Goal: Use online tool/utility: Utilize a website feature to perform a specific function

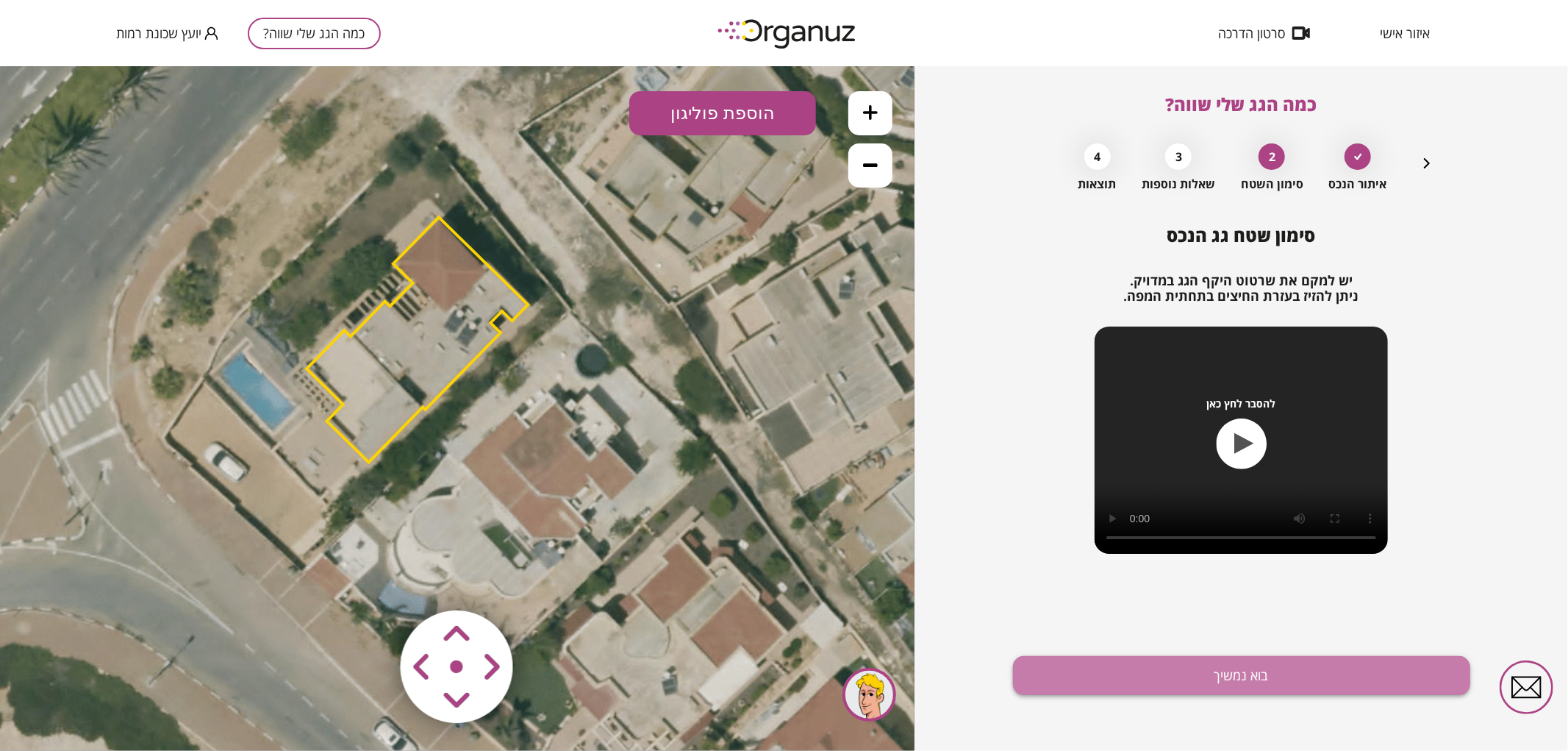
click at [1139, 684] on button "בוא נמשיך" at bounding box center [1242, 675] width 458 height 39
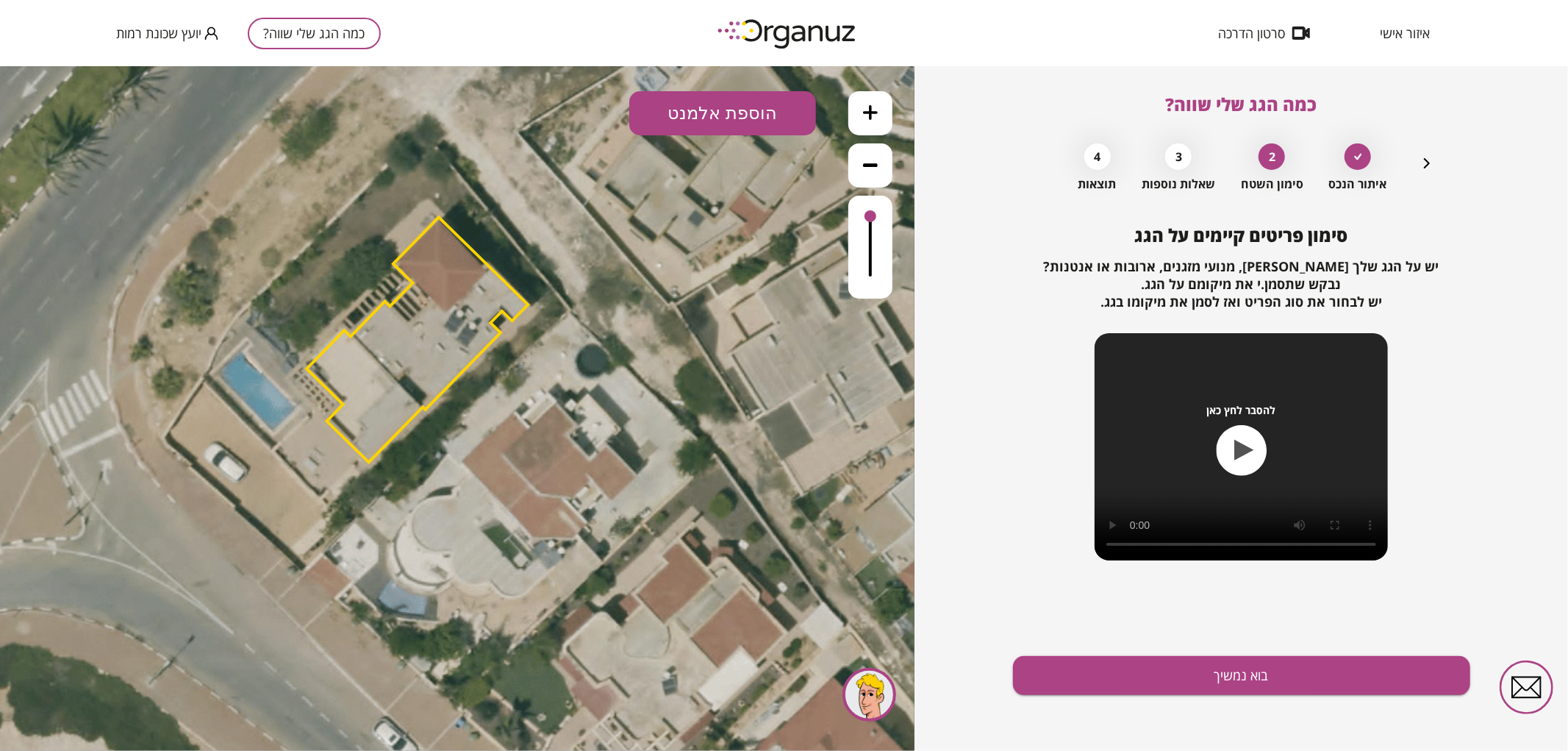
click at [669, 118] on button "הוספת אלמנט" at bounding box center [723, 112] width 187 height 44
click at [718, 294] on div ".st0 { fill: #FFFFFF; } .st0 { fill: #FFFFFF; }" at bounding box center [458, 408] width 915 height 685
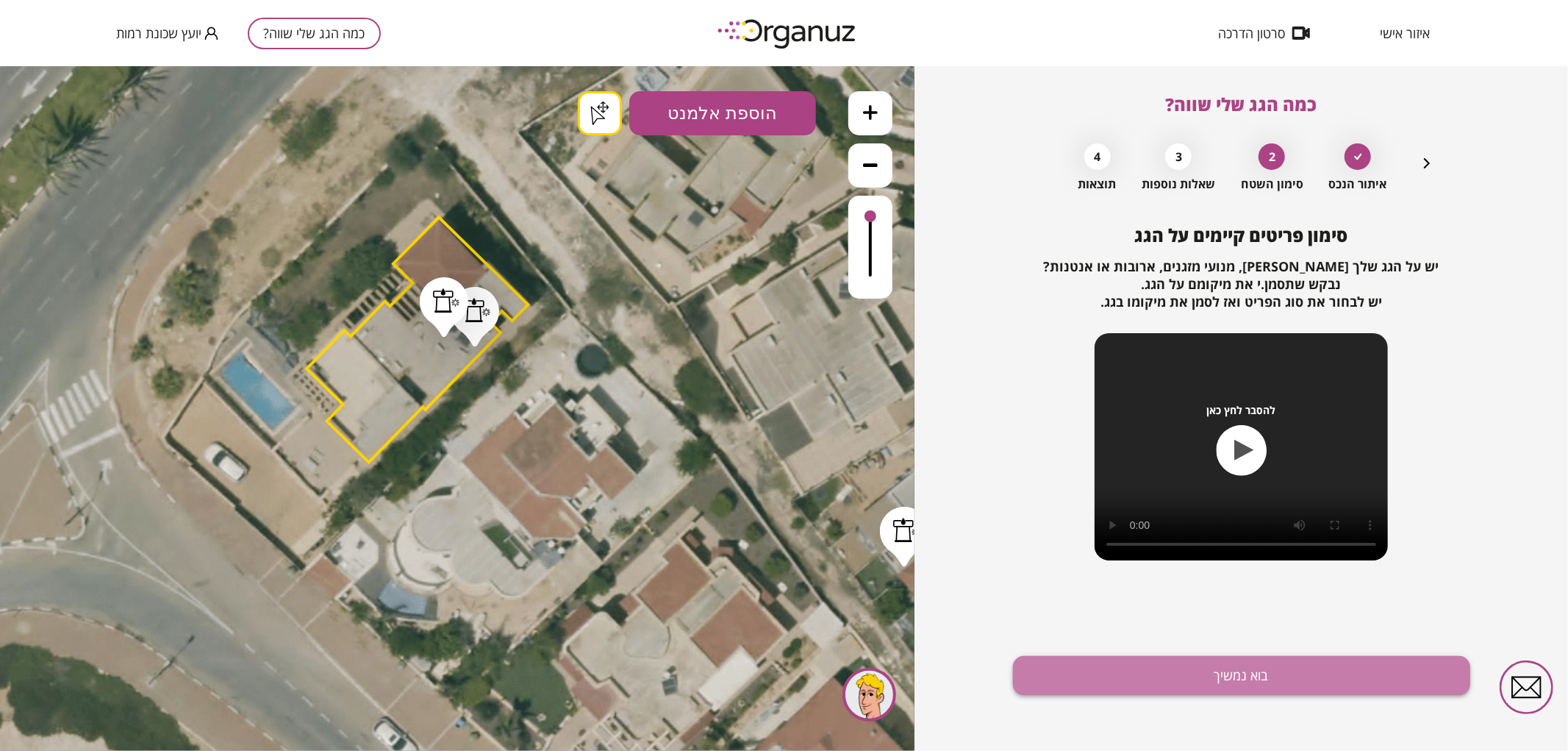
click at [1076, 674] on button "בוא נמשיך" at bounding box center [1242, 675] width 458 height 39
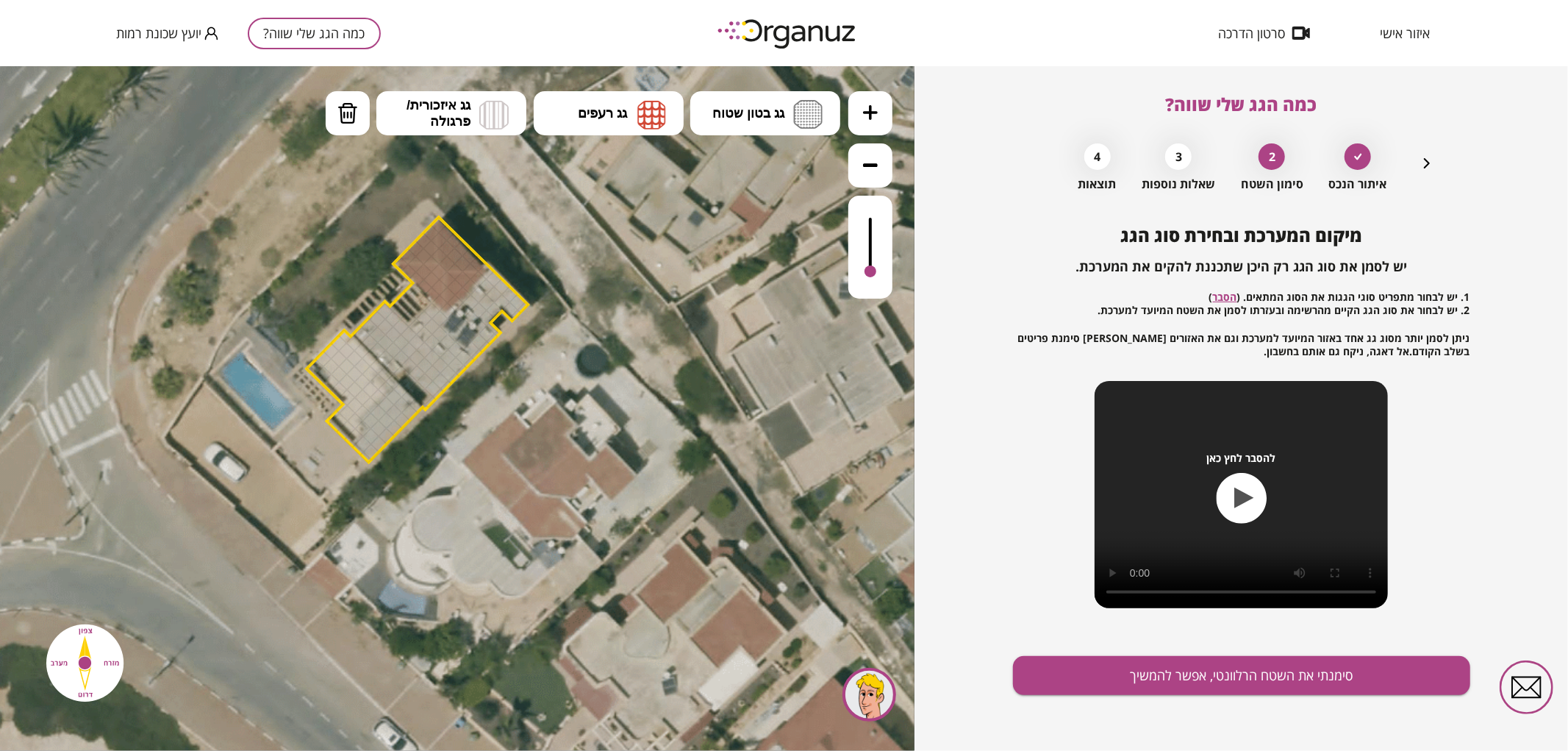
drag, startPoint x: 871, startPoint y: 223, endPoint x: 862, endPoint y: 272, distance: 49.8
click at [862, 272] on div at bounding box center [870, 246] width 44 height 103
click at [877, 105] on icon at bounding box center [870, 111] width 14 height 14
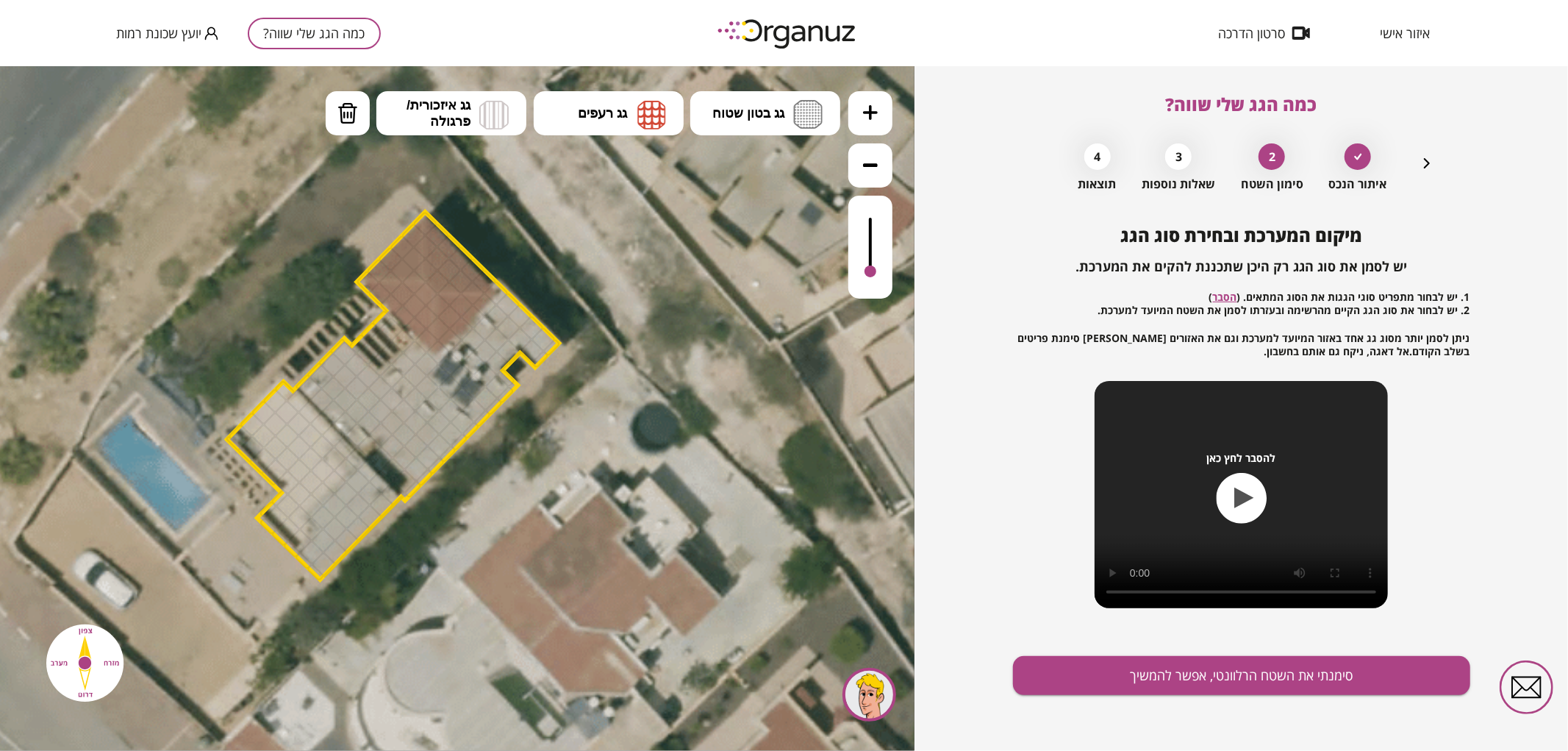
drag, startPoint x: 704, startPoint y: 255, endPoint x: 699, endPoint y: 346, distance: 91.1
click at [699, 346] on icon at bounding box center [448, 501] width 1787 height 1788
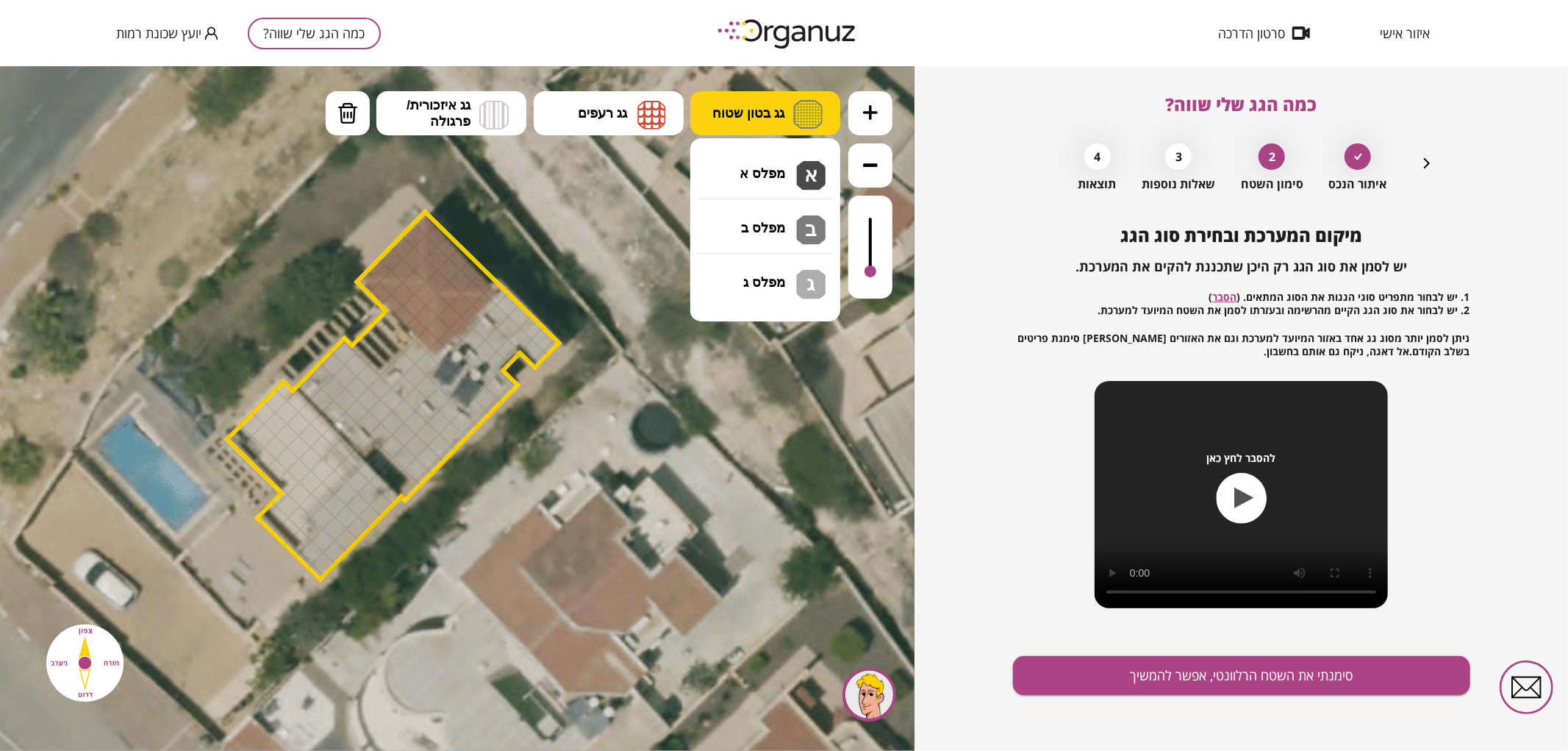
click at [779, 111] on span "גג בטון שטוח" at bounding box center [748, 112] width 72 height 16
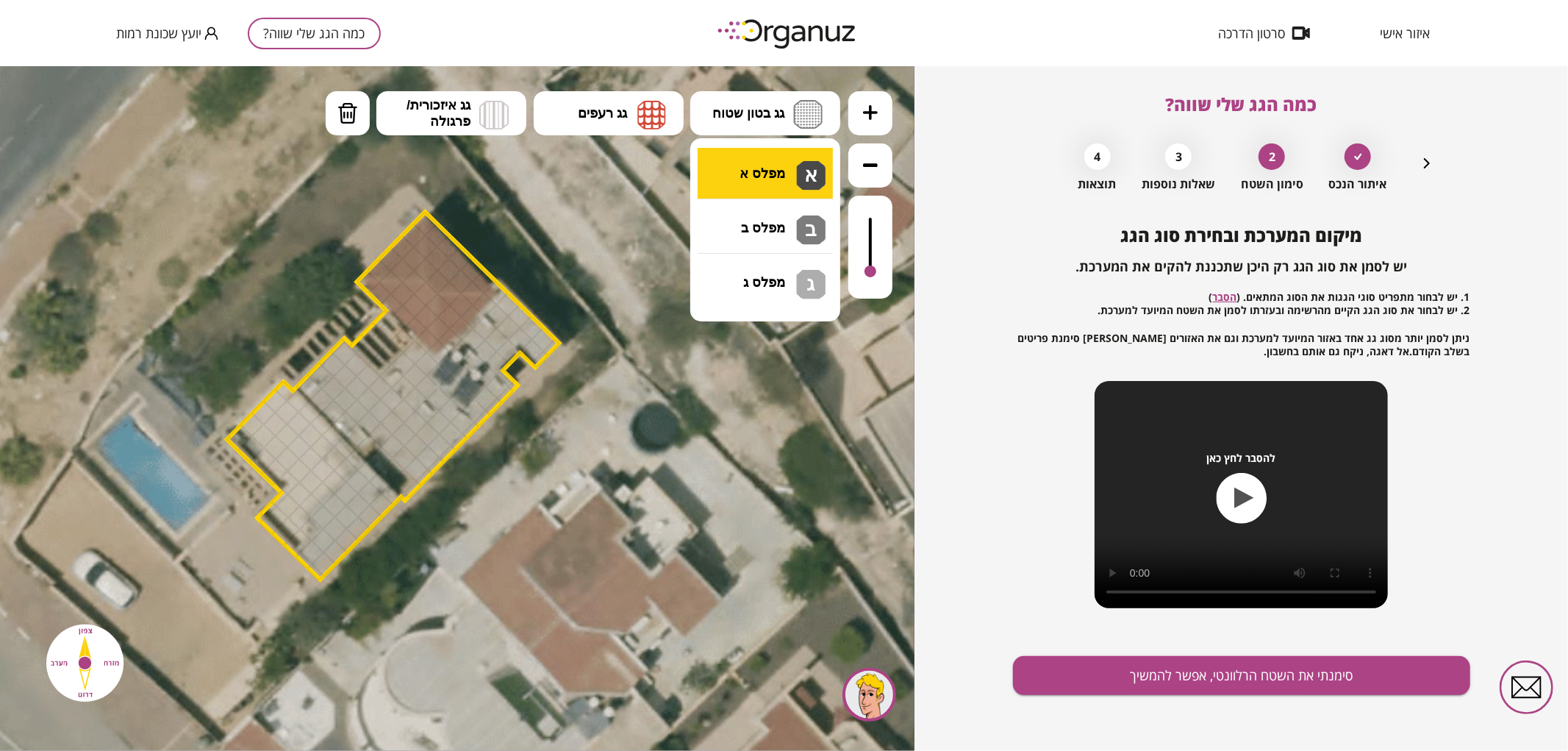
click at [761, 163] on div ".st0 { fill: #FFFFFF; } .st0 { fill: #FFFFFF; }" at bounding box center [458, 408] width 915 height 685
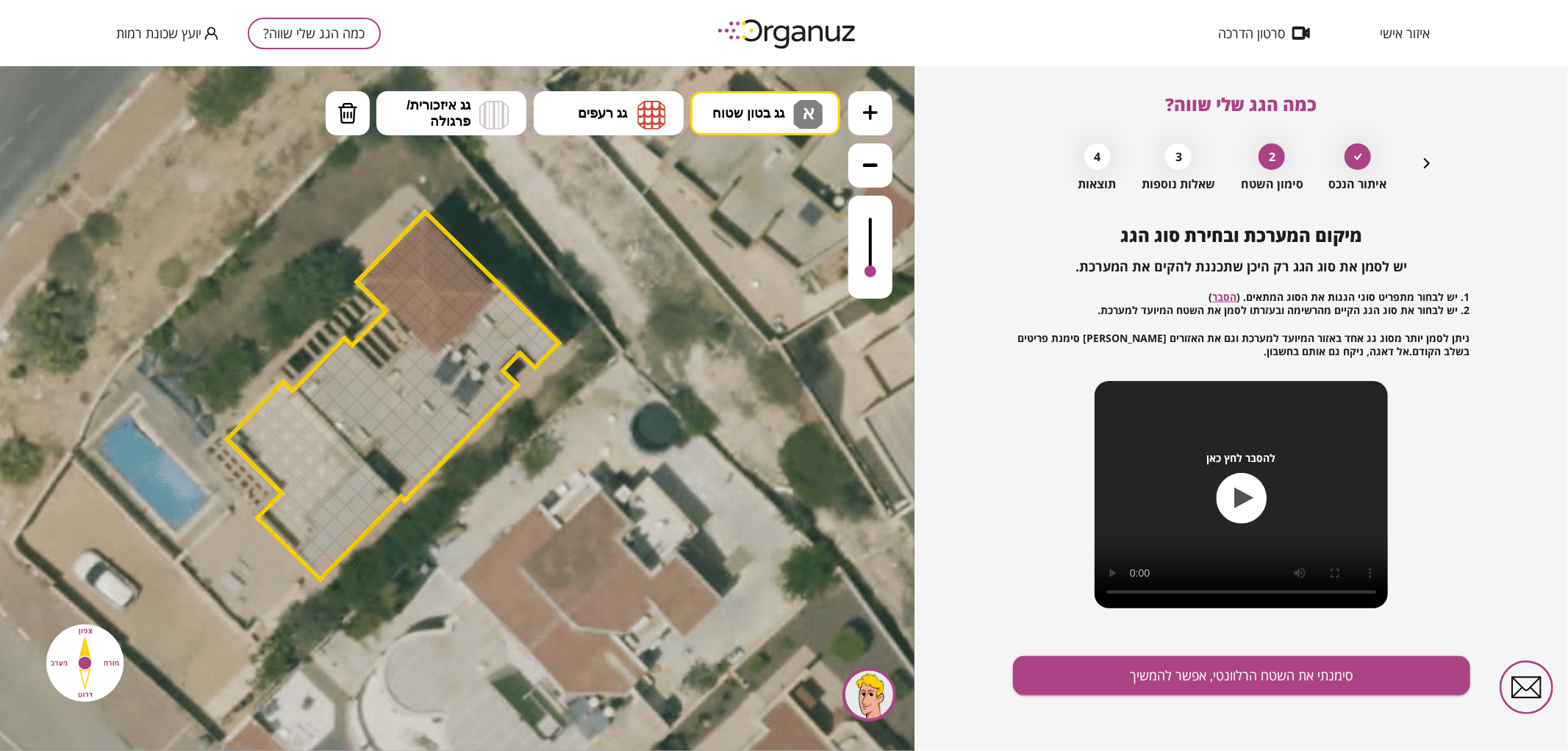
drag, startPoint x: 248, startPoint y: 435, endPoint x: 339, endPoint y: 470, distance: 97.5
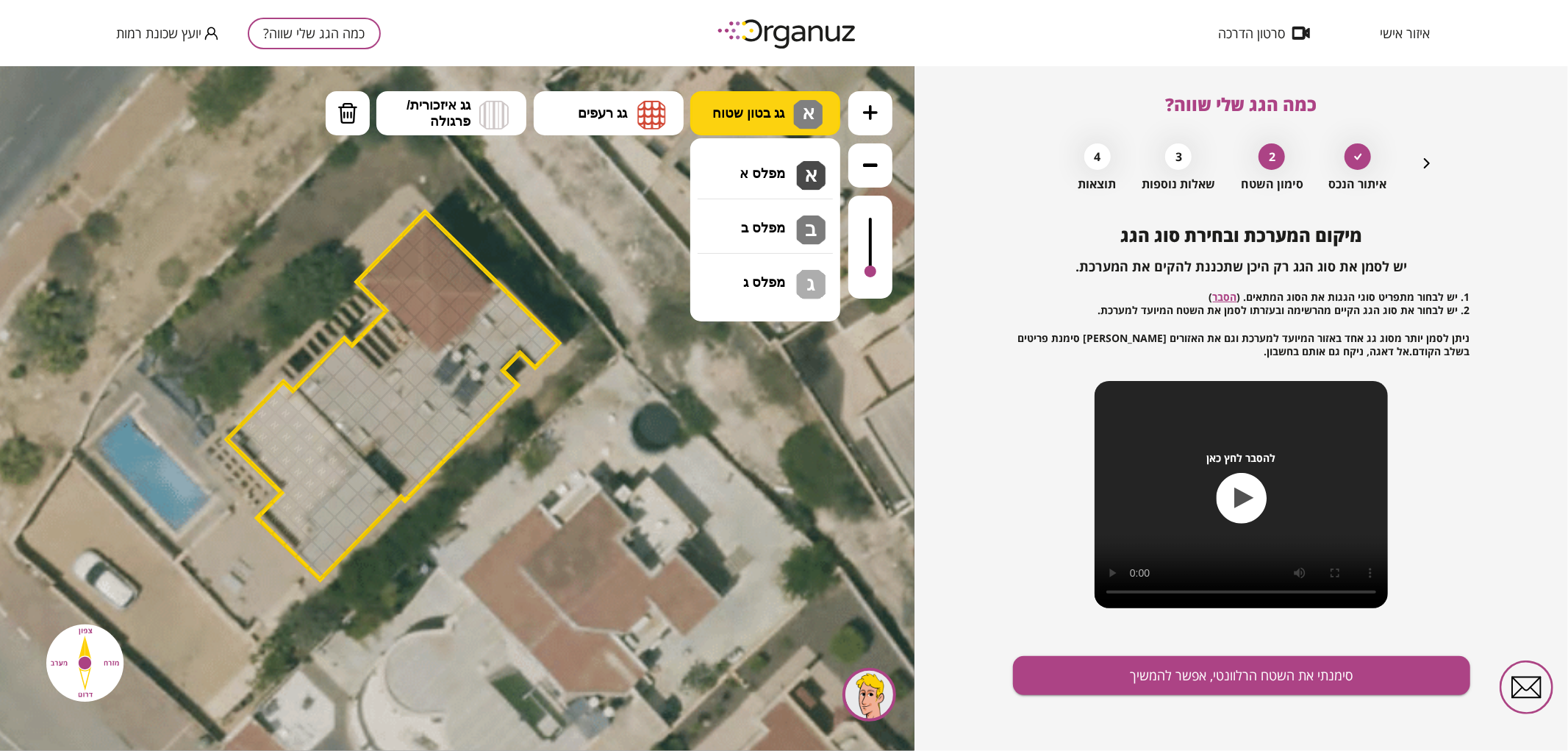
click at [748, 115] on span "גג בטון שטוח" at bounding box center [748, 112] width 72 height 16
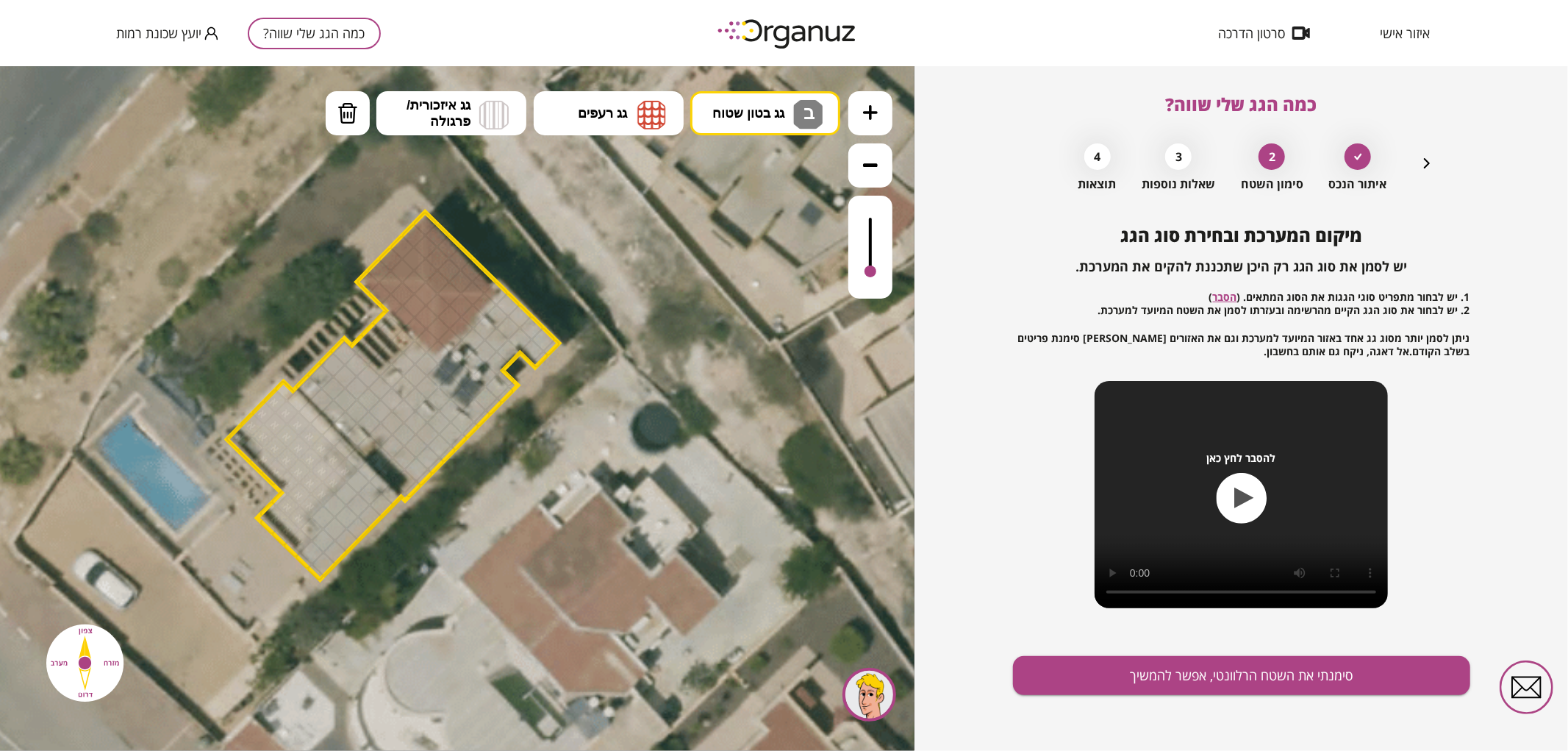
click at [762, 214] on div ".st0 { fill: #FFFFFF; } .st0 { fill: #FFFFFF; }" at bounding box center [458, 408] width 915 height 685
drag, startPoint x: 311, startPoint y: 549, endPoint x: 336, endPoint y: 551, distance: 25.1
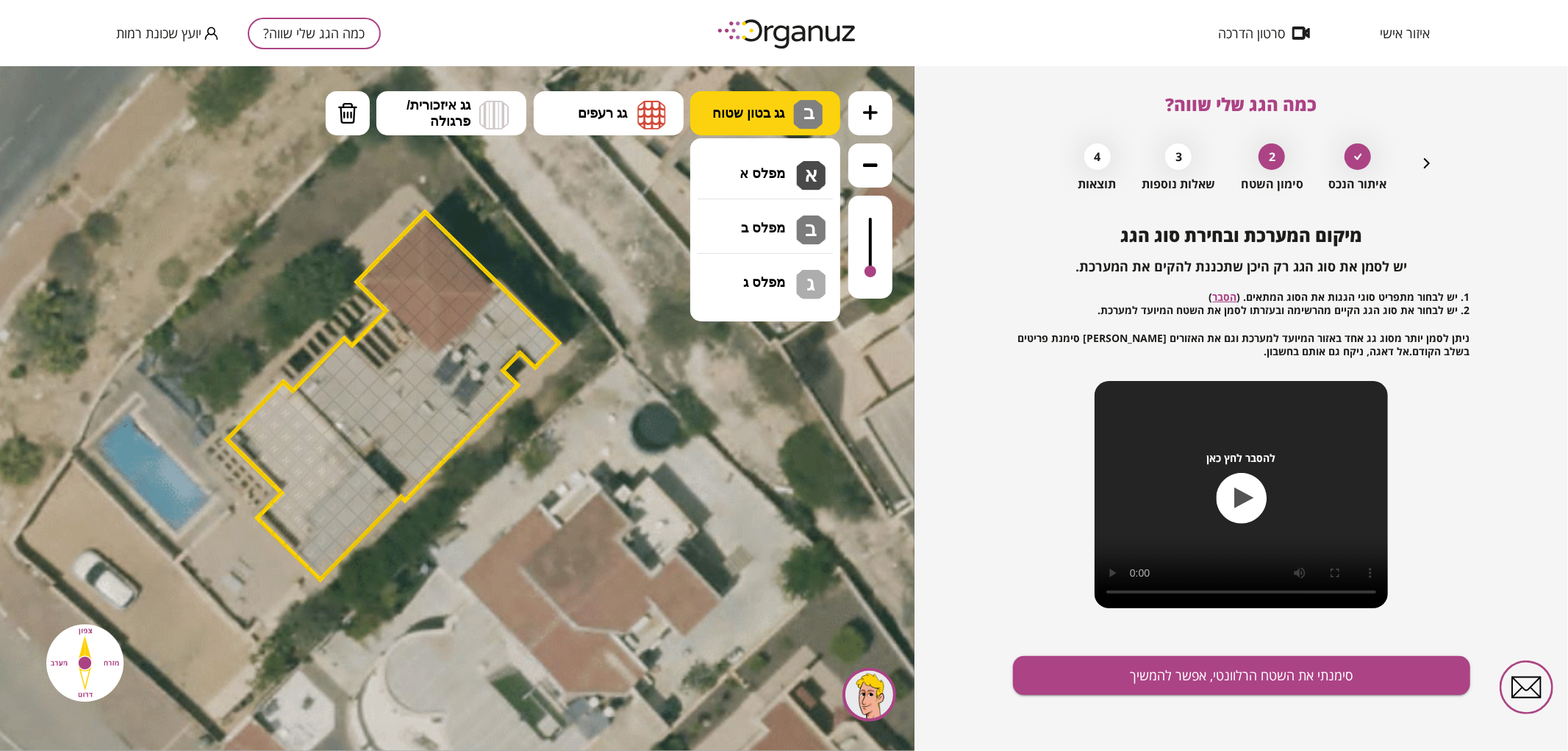
click at [790, 102] on button "גג בטון שטוח ב" at bounding box center [765, 112] width 150 height 44
drag, startPoint x: 778, startPoint y: 265, endPoint x: 559, endPoint y: 308, distance: 223.2
click at [776, 265] on div ".st0 { fill: #FFFFFF; } .st0 { fill: #FFFFFF; }" at bounding box center [458, 408] width 915 height 685
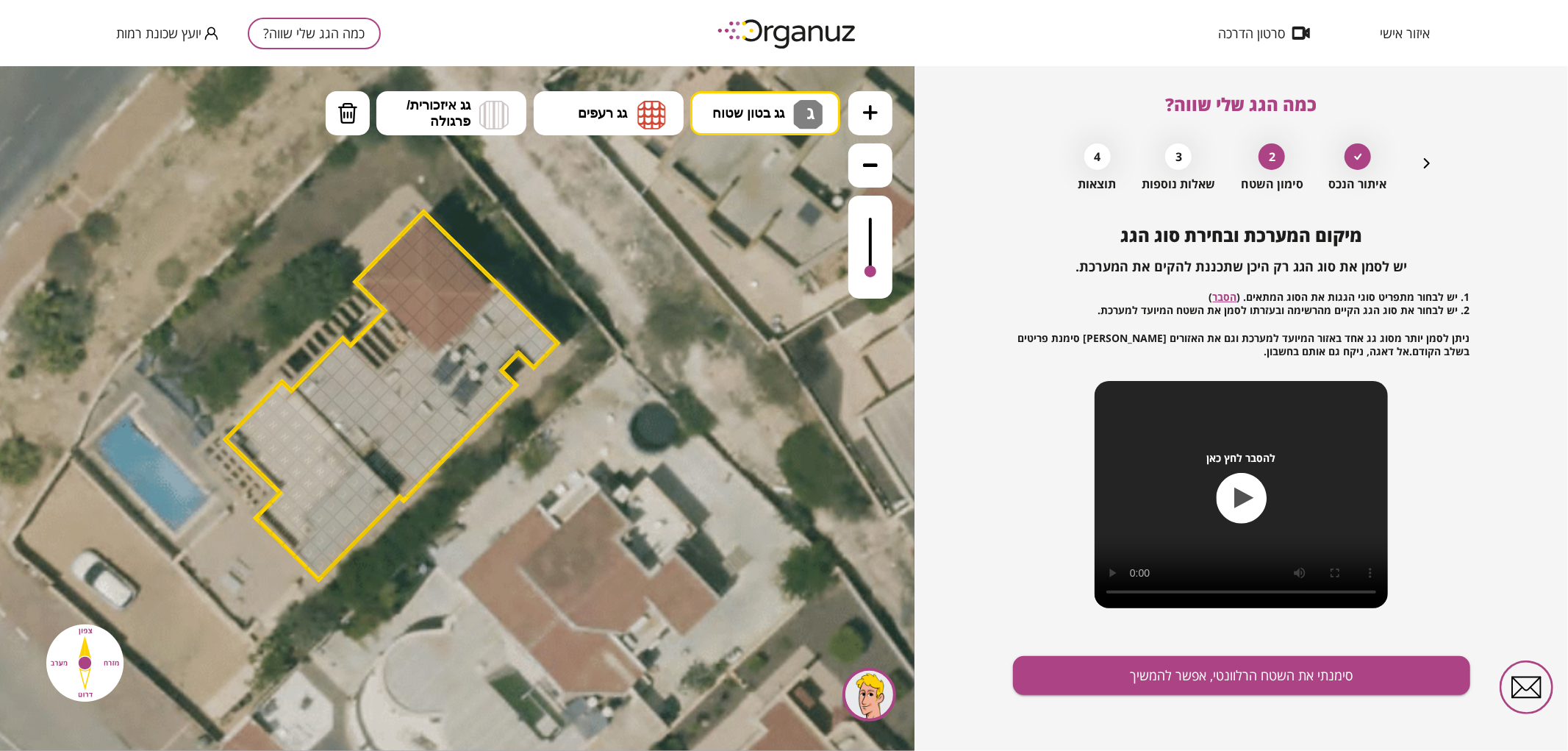
drag, startPoint x: 311, startPoint y: 386, endPoint x: 754, endPoint y: 246, distance: 464.6
click at [870, 123] on button at bounding box center [870, 112] width 44 height 44
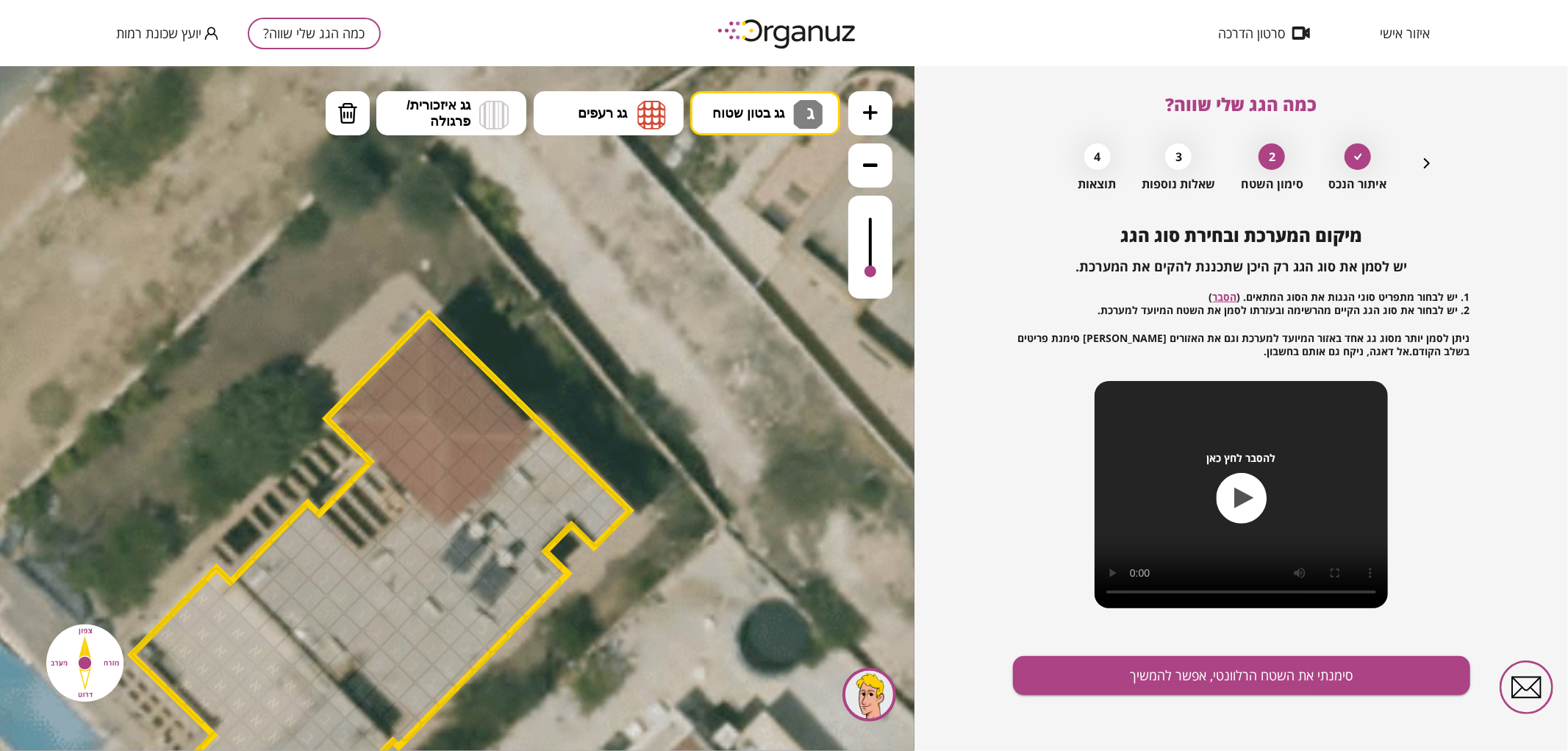
drag, startPoint x: 707, startPoint y: 324, endPoint x: 707, endPoint y: 376, distance: 52.0
click at [707, 445] on icon at bounding box center [464, 748] width 2680 height 2681
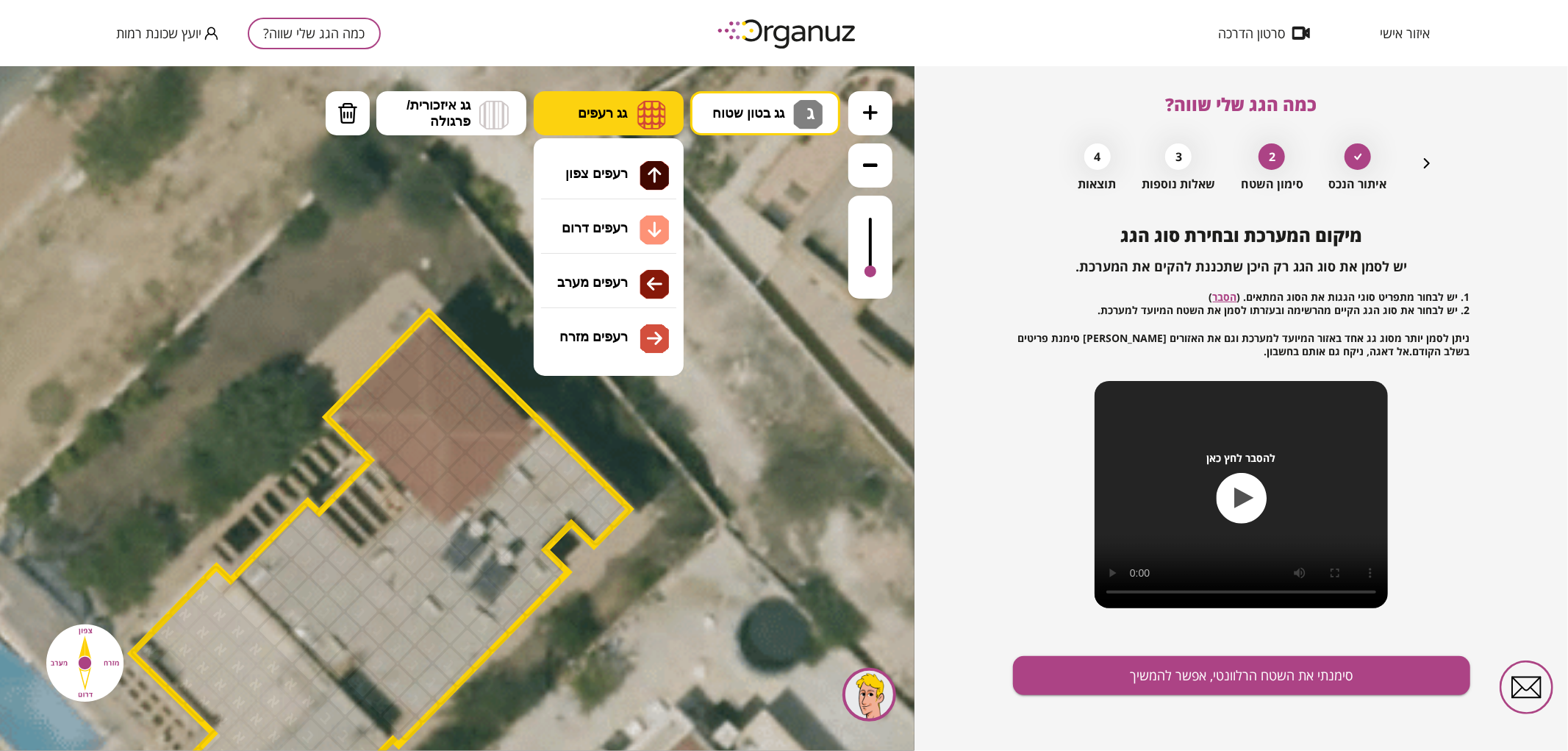
click at [628, 125] on button "גג רעפים" at bounding box center [609, 112] width 150 height 44
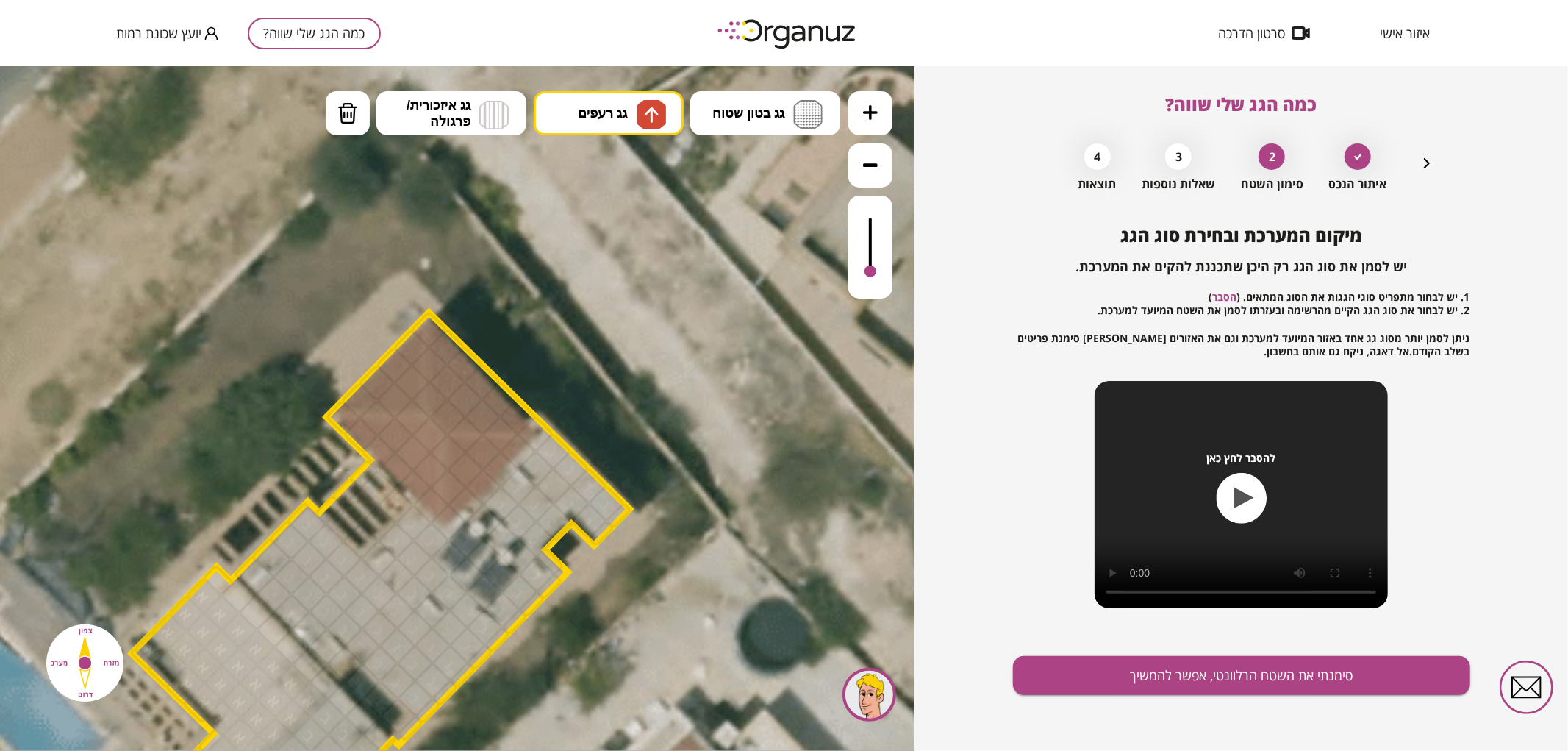
click at [633, 176] on div ".st0 { fill: #FFFFFF; } .st0 { fill: #FFFFFF; }" at bounding box center [458, 408] width 915 height 685
drag, startPoint x: 474, startPoint y: 409, endPoint x: 517, endPoint y: 388, distance: 47.9
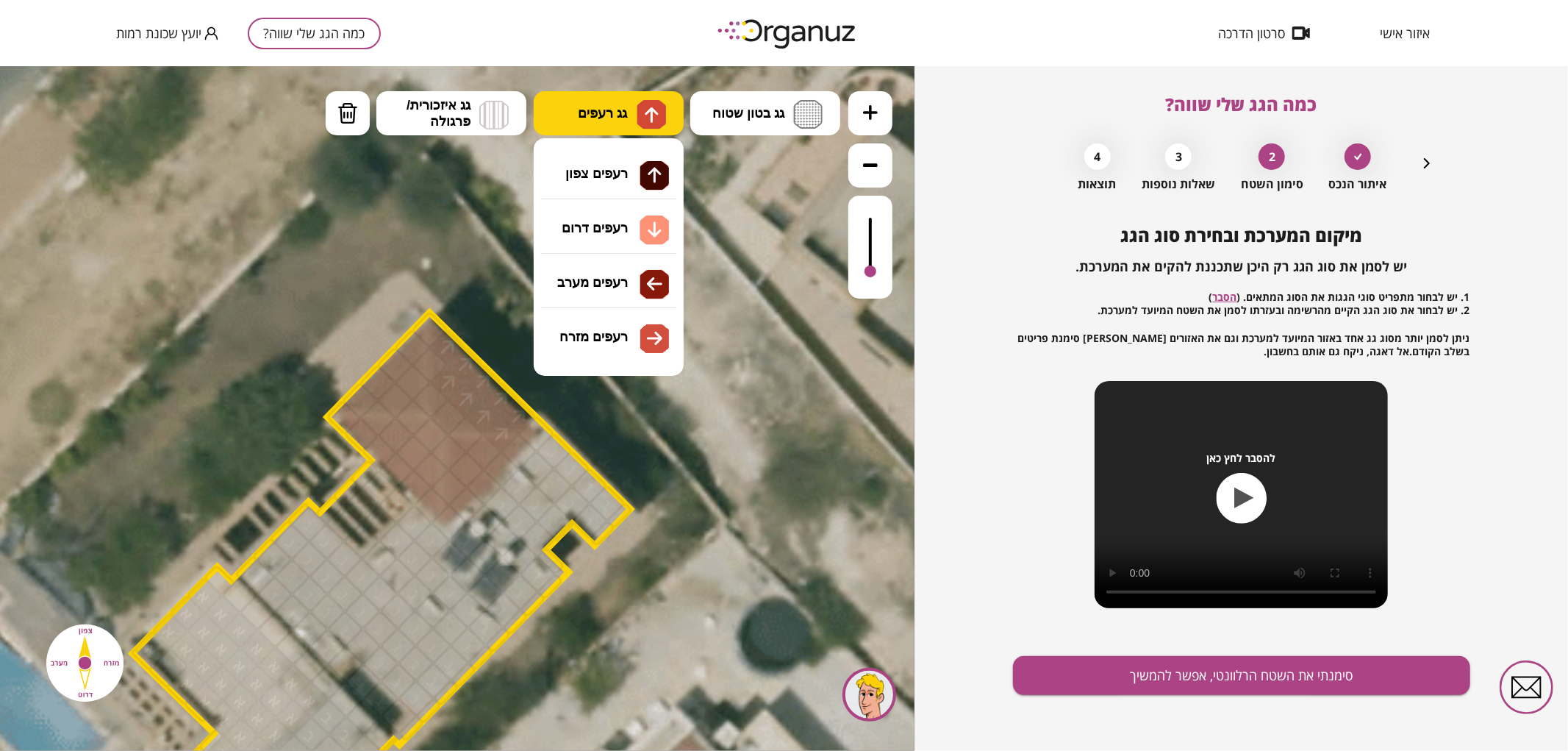
click at [623, 103] on button "גג רעפים" at bounding box center [609, 112] width 150 height 44
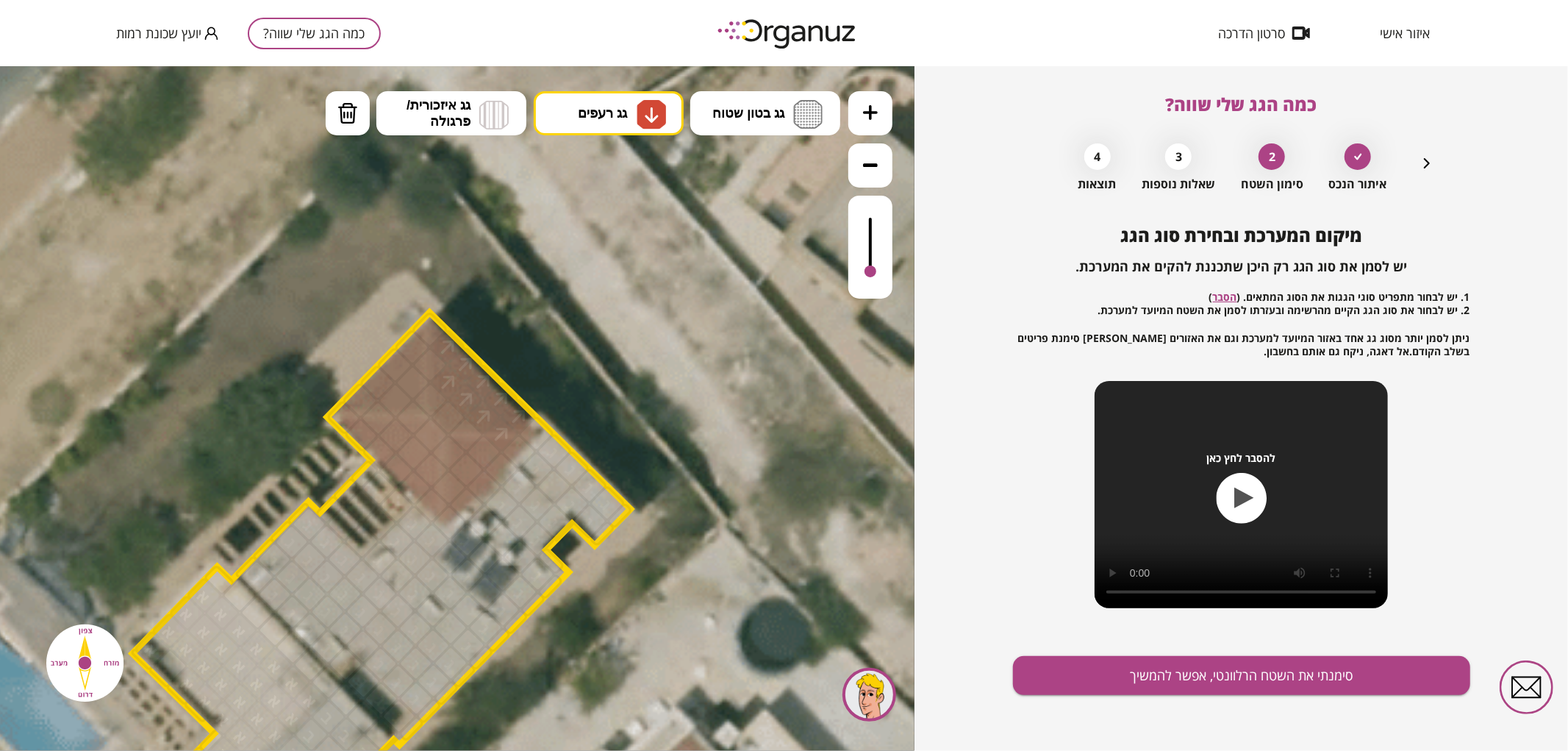
click at [608, 221] on div ".st0 { fill: #FFFFFF; } .st0 { fill: #FFFFFF; }" at bounding box center [458, 408] width 915 height 685
drag, startPoint x: 431, startPoint y: 490, endPoint x: 358, endPoint y: 428, distance: 95.8
drag, startPoint x: 389, startPoint y: 430, endPoint x: 425, endPoint y: 461, distance: 47.5
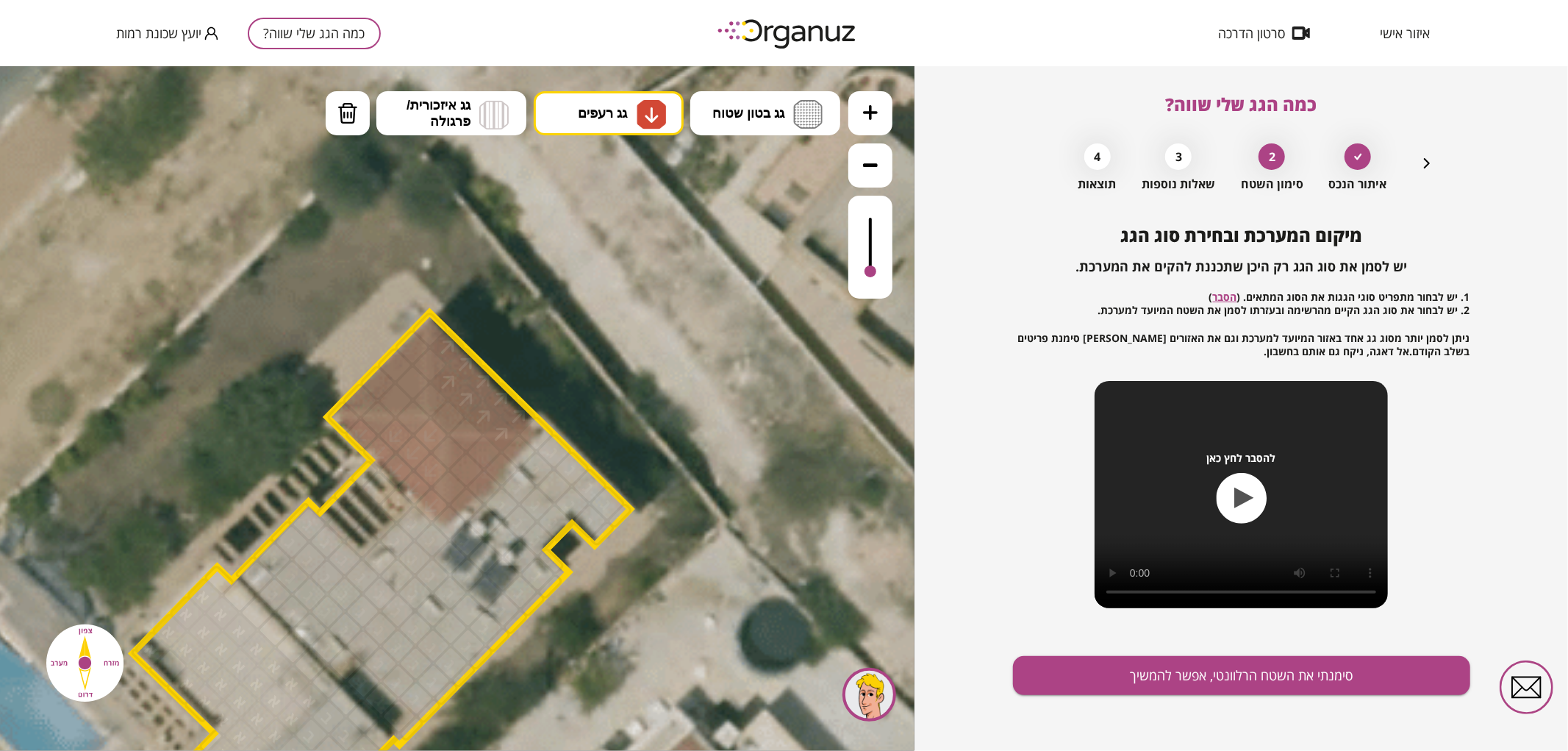
click at [423, 437] on div at bounding box center [431, 433] width 38 height 38
click at [645, 124] on img at bounding box center [651, 114] width 30 height 30
click at [629, 298] on div ".st0 { fill: #FFFFFF; } .st0 { fill: #FFFFFF; }" at bounding box center [458, 408] width 915 height 685
drag, startPoint x: 397, startPoint y: 398, endPoint x: 414, endPoint y: 365, distance: 37.1
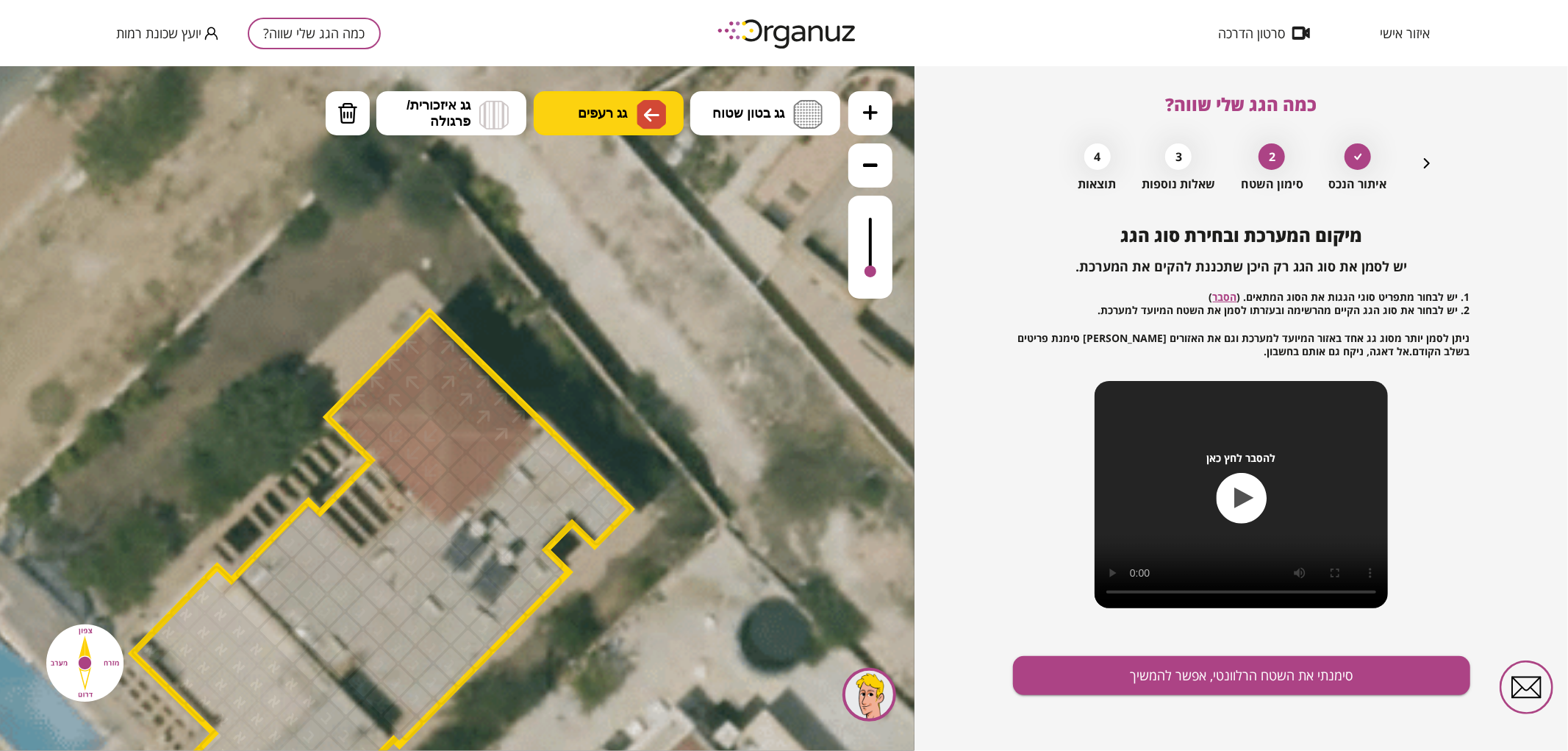
click at [664, 106] on img at bounding box center [651, 114] width 30 height 30
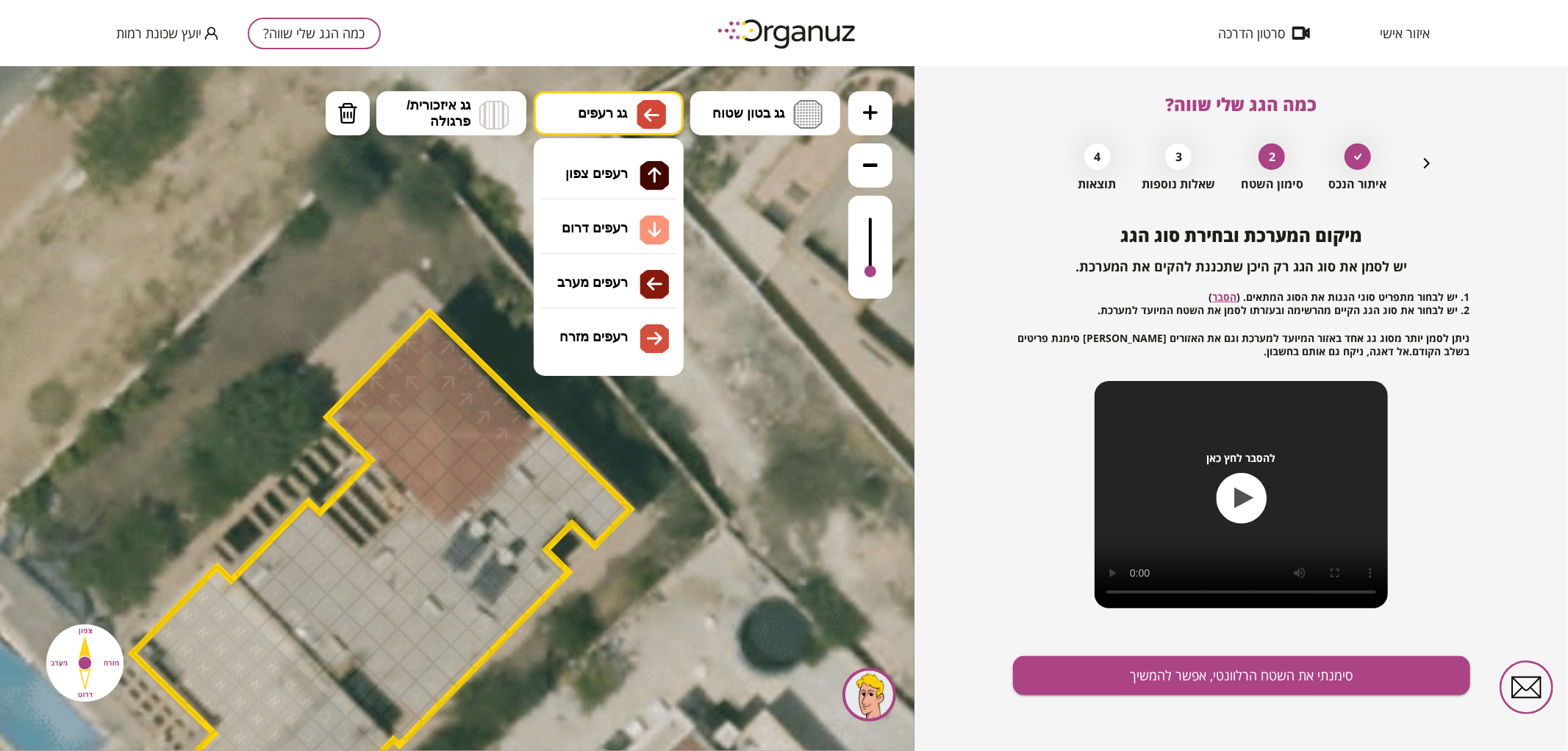
drag, startPoint x: 642, startPoint y: 334, endPoint x: 631, endPoint y: 335, distance: 11.0
click at [640, 334] on div ".st0 { fill: #FFFFFF; } .st0 { fill: #FFFFFF; }" at bounding box center [458, 408] width 915 height 685
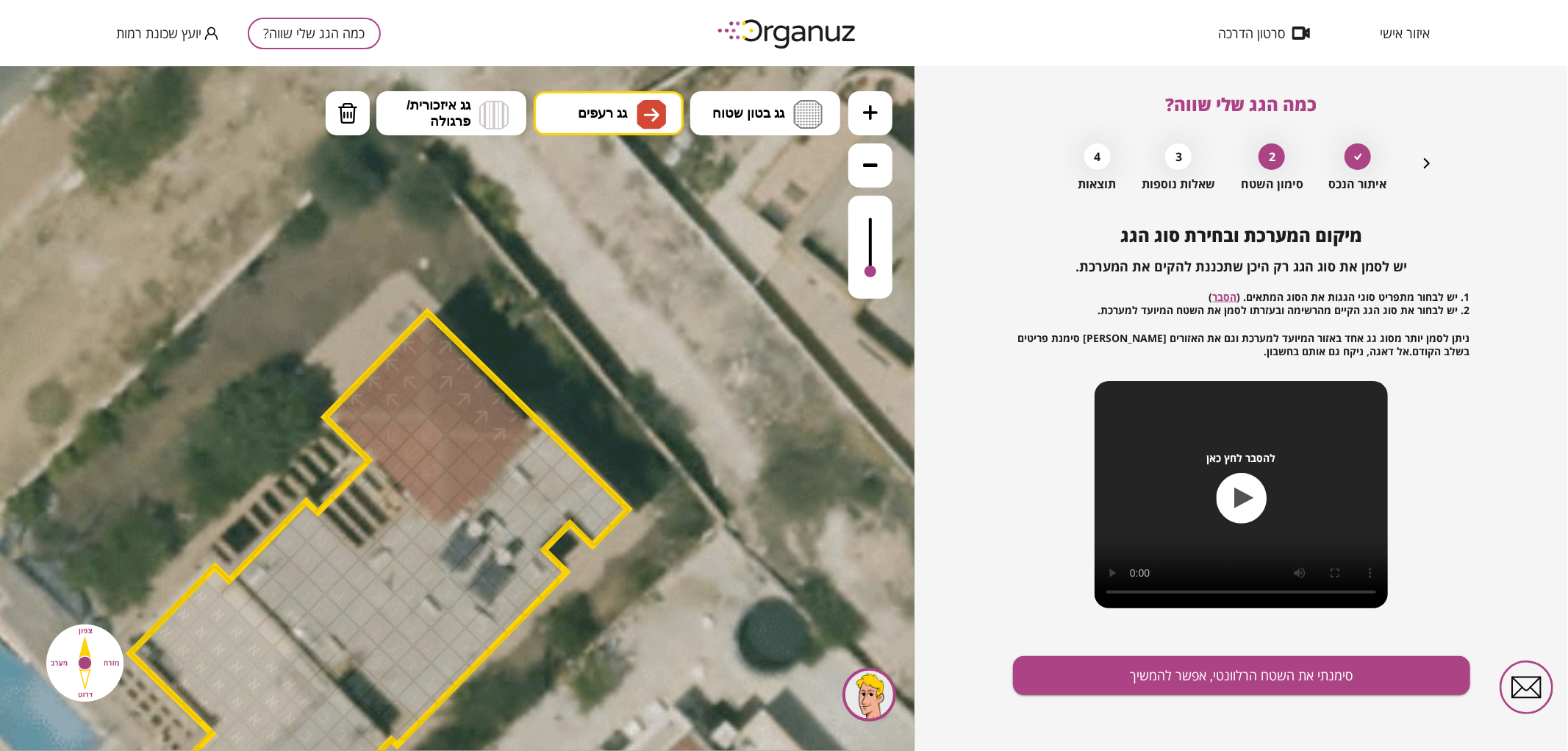
click at [457, 502] on div at bounding box center [464, 504] width 38 height 38
drag, startPoint x: 445, startPoint y: 509, endPoint x: 492, endPoint y: 456, distance: 70.8
drag, startPoint x: 486, startPoint y: 453, endPoint x: 450, endPoint y: 479, distance: 44.4
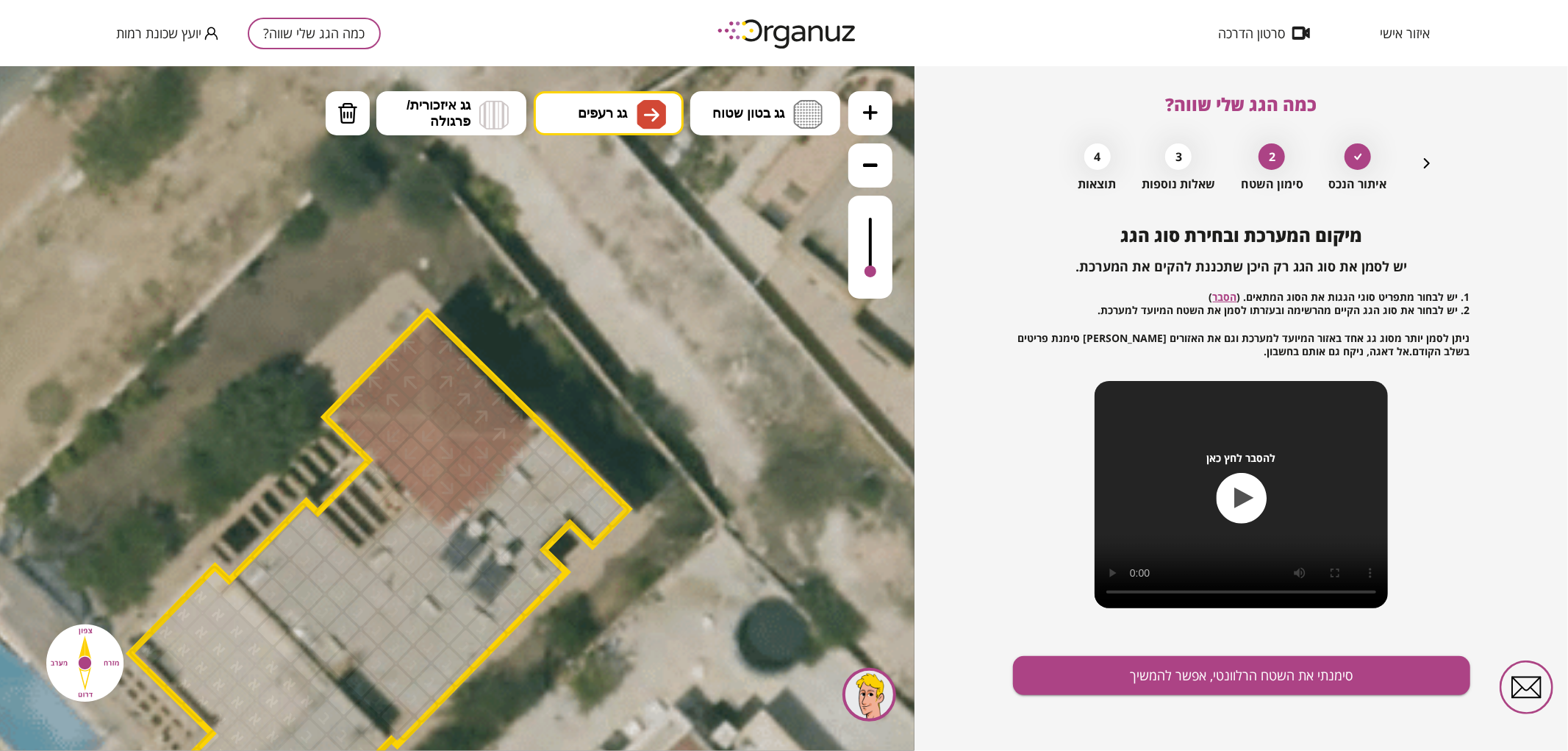
click at [456, 446] on div at bounding box center [446, 452] width 38 height 38
click at [464, 439] on div at bounding box center [464, 433] width 38 height 38
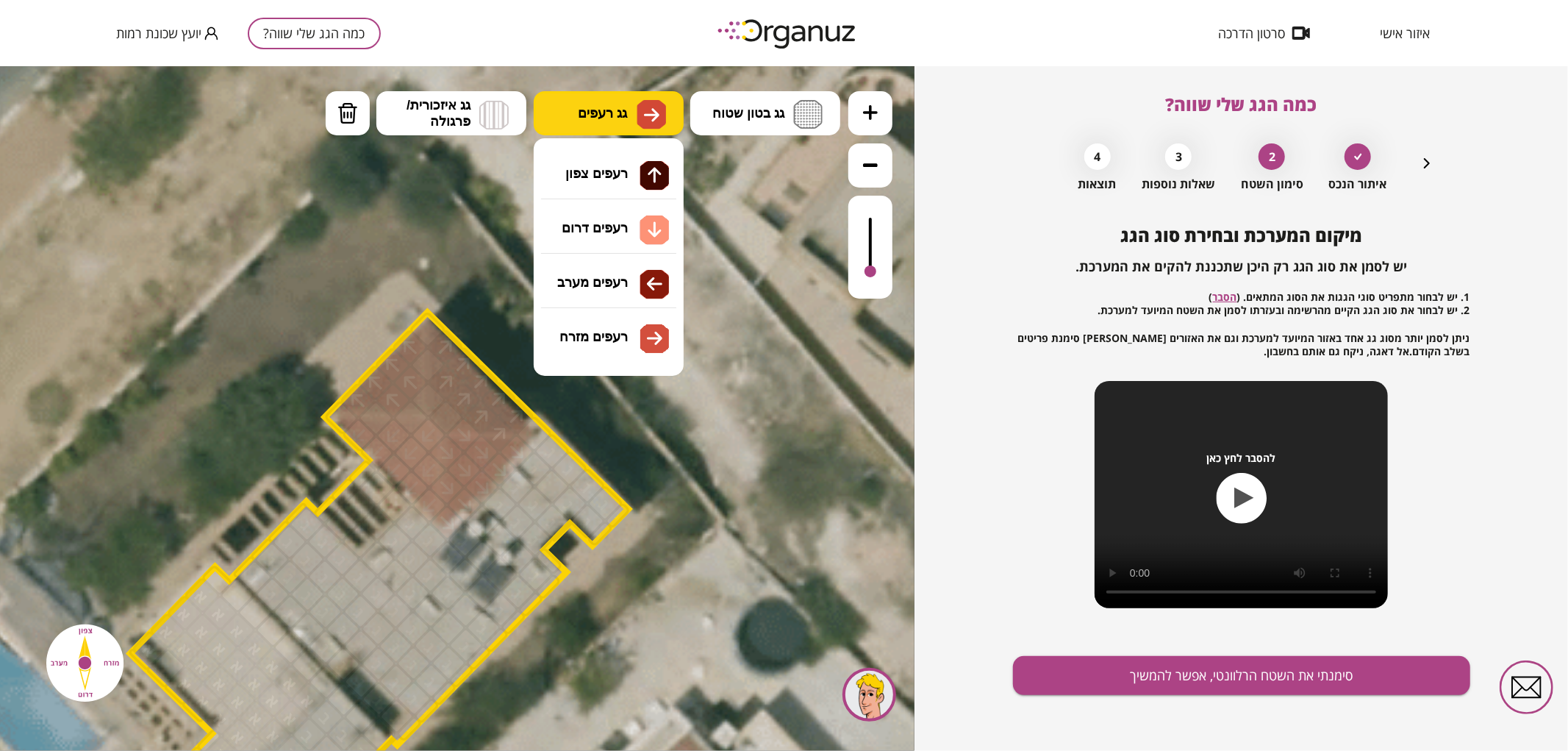
click at [639, 97] on button "גג רעפים" at bounding box center [609, 112] width 150 height 44
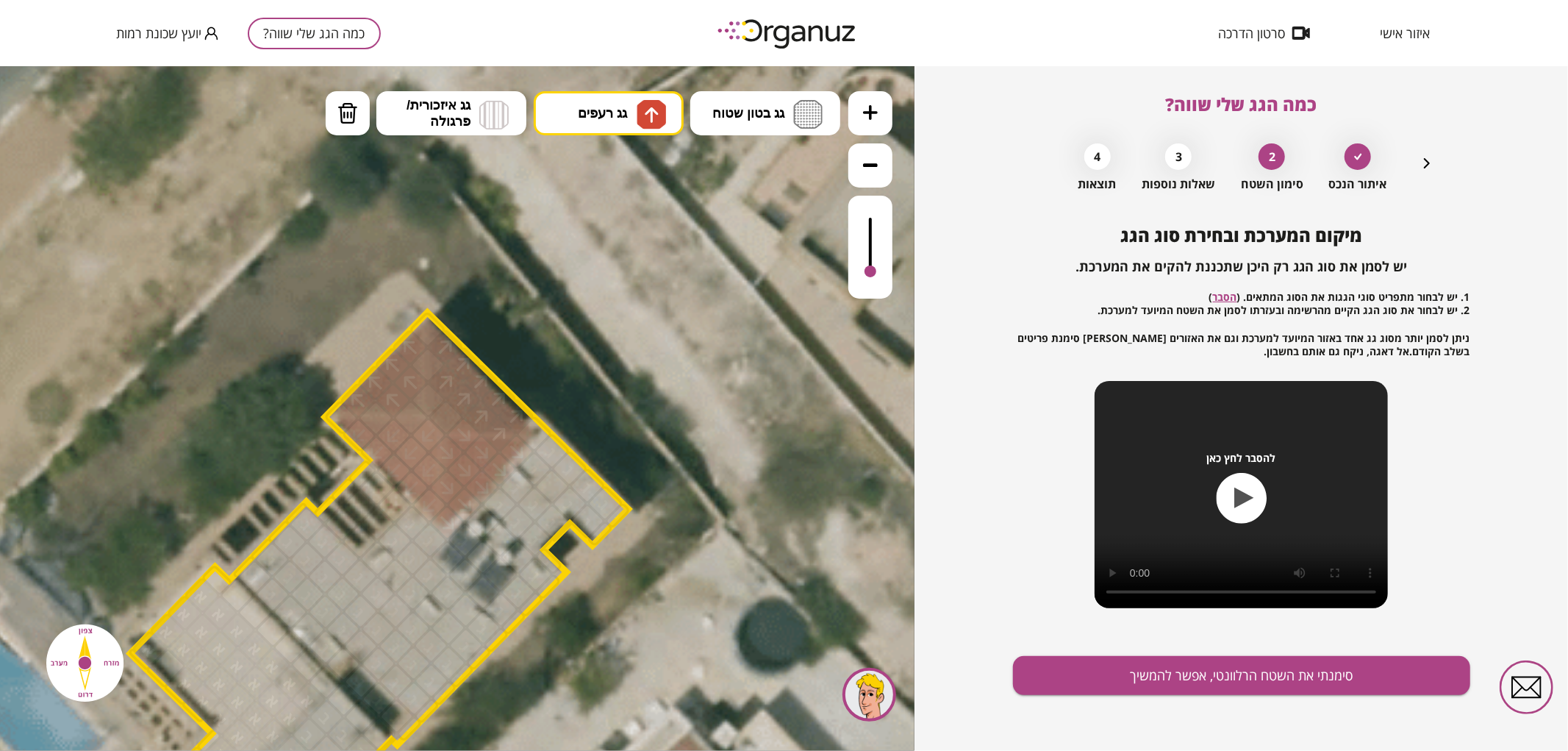
click at [614, 179] on div ".st0 { fill: #FFFFFF; } .st0 { fill: #FFFFFF; }" at bounding box center [458, 408] width 915 height 685
click at [434, 397] on div at bounding box center [428, 399] width 38 height 38
drag, startPoint x: 442, startPoint y: 409, endPoint x: 470, endPoint y: 415, distance: 28.6
click at [442, 409] on div at bounding box center [446, 416] width 38 height 38
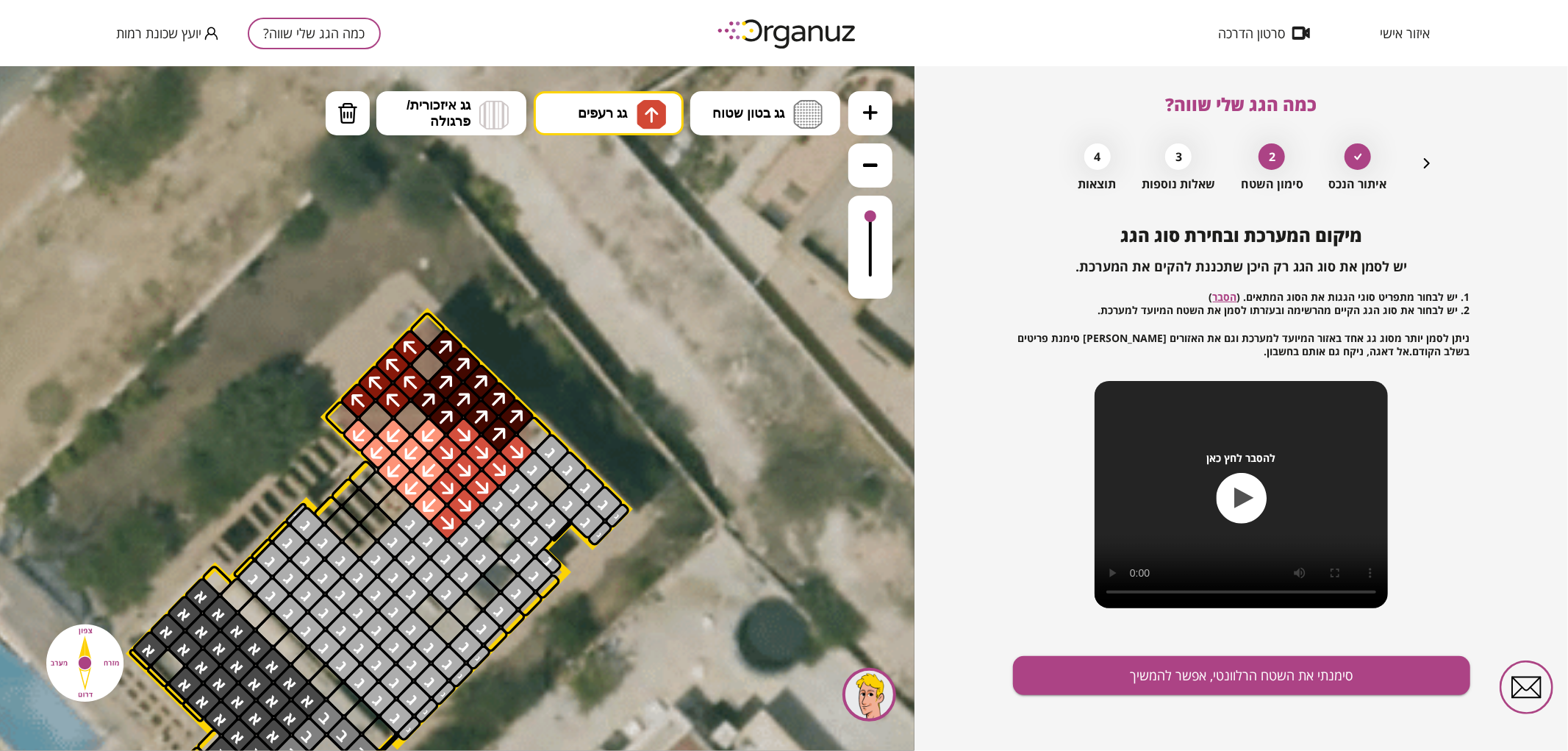
drag, startPoint x: 866, startPoint y: 229, endPoint x: 866, endPoint y: 213, distance: 16.0
click at [866, 213] on div at bounding box center [871, 216] width 12 height 12
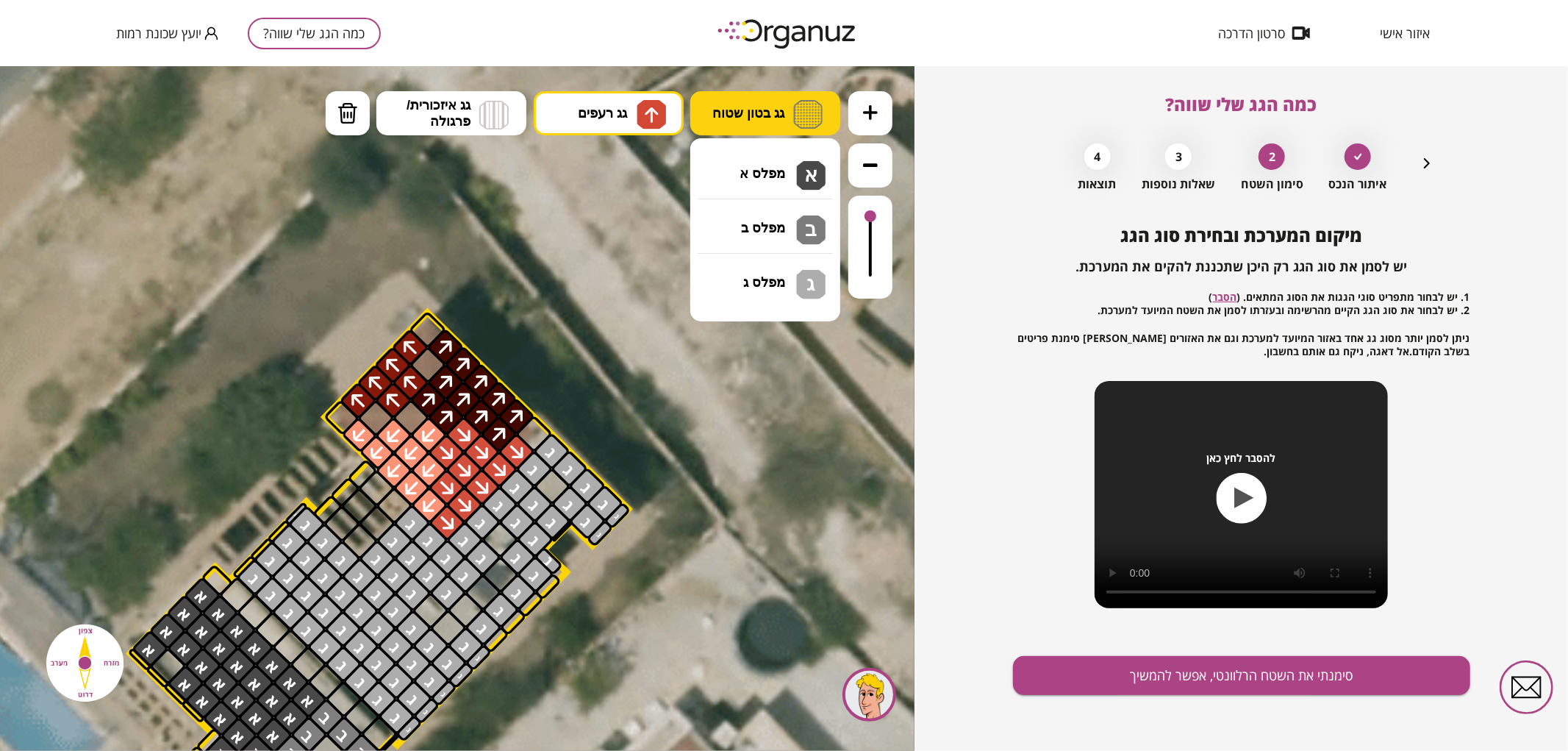
click at [747, 115] on span "גג בטון שטוח" at bounding box center [748, 112] width 72 height 16
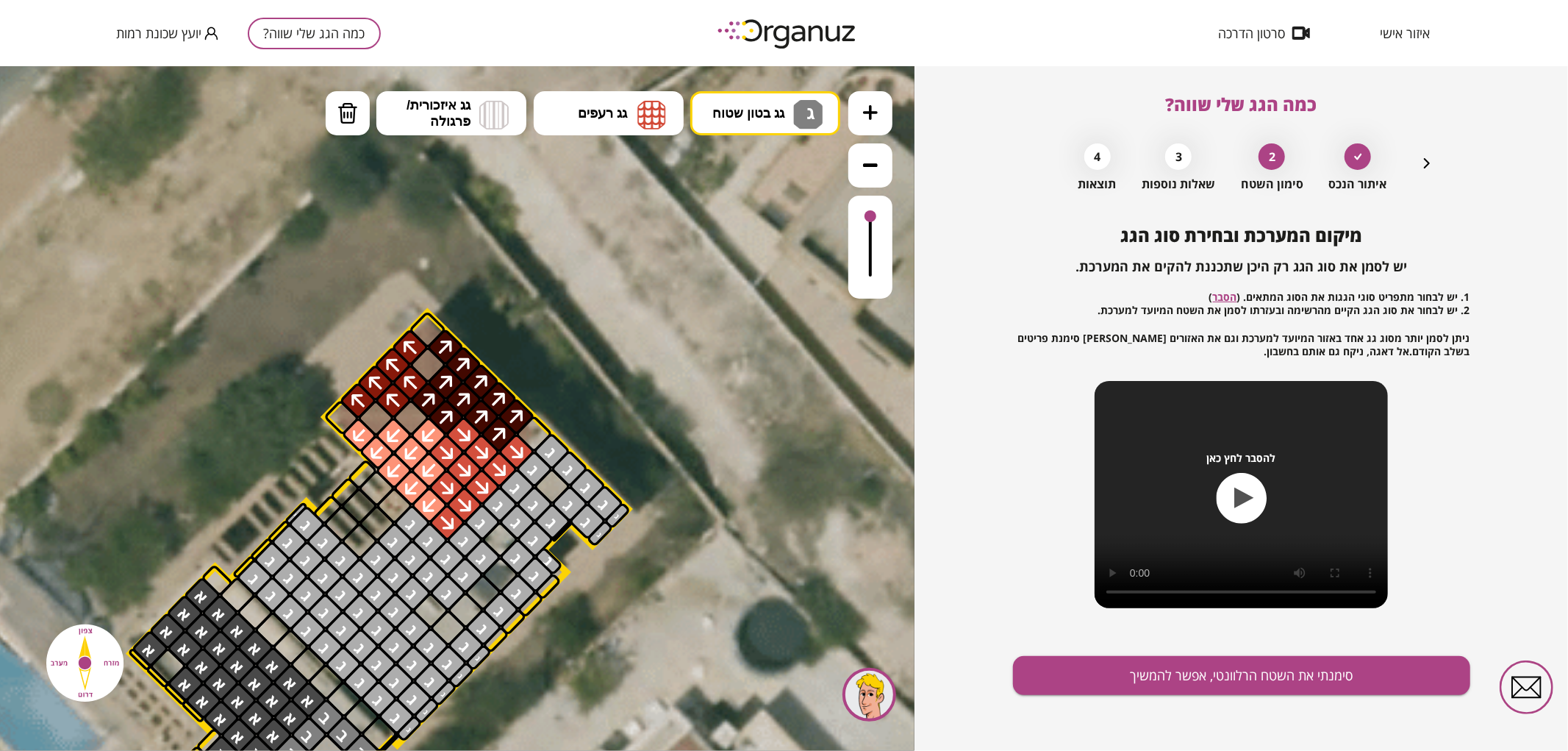
drag, startPoint x: 762, startPoint y: 274, endPoint x: 688, endPoint y: 365, distance: 117.3
click at [761, 274] on div ".st0 { fill: #FFFFFF; } .st0 { fill: #FFFFFF; }" at bounding box center [458, 408] width 915 height 685
drag, startPoint x: 425, startPoint y: 612, endPoint x: 514, endPoint y: 571, distance: 98.0
drag, startPoint x: 495, startPoint y: 624, endPoint x: 540, endPoint y: 489, distance: 142.3
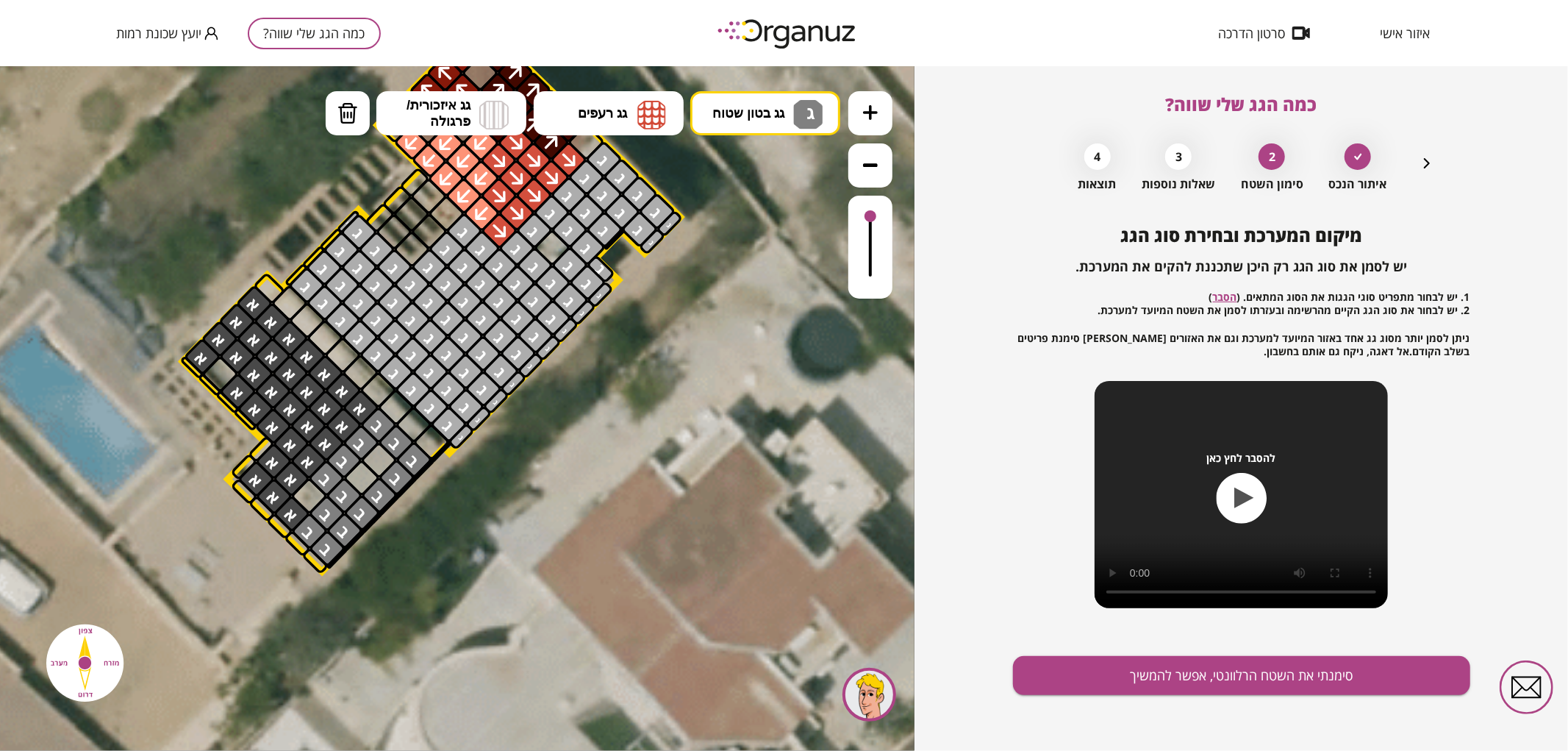
drag, startPoint x: 712, startPoint y: 562, endPoint x: 765, endPoint y: 270, distance: 296.8
click at [765, 270] on icon at bounding box center [514, 454] width 2680 height 2681
click at [761, 115] on span "גג בטון שטוח" at bounding box center [748, 112] width 72 height 16
click at [751, 221] on div ".st0 { fill: #FFFFFF; } .st0 { fill: #FFFFFF; }" at bounding box center [458, 408] width 915 height 685
drag, startPoint x: 364, startPoint y: 488, endPoint x: 386, endPoint y: 459, distance: 36.4
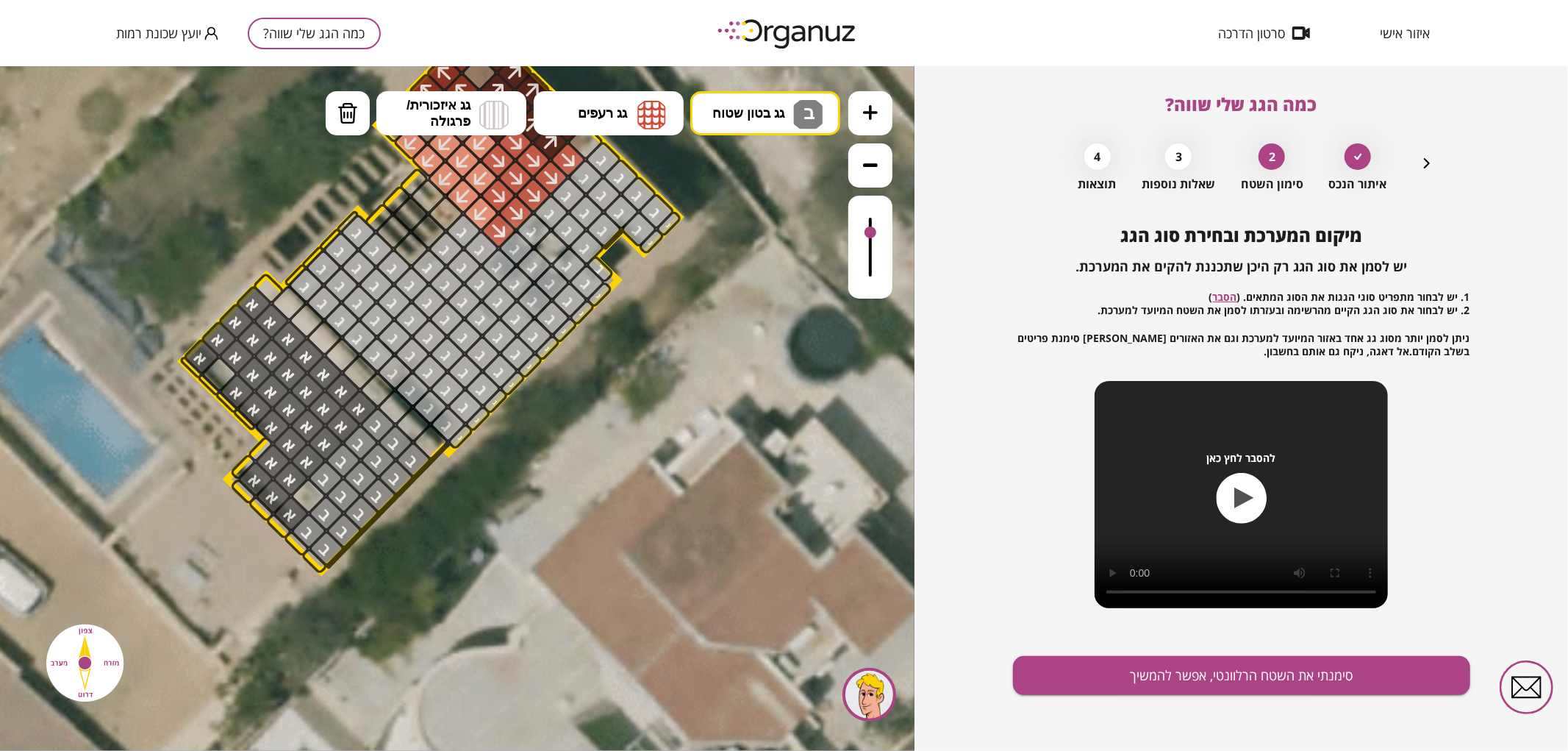
click at [873, 226] on div at bounding box center [871, 232] width 12 height 12
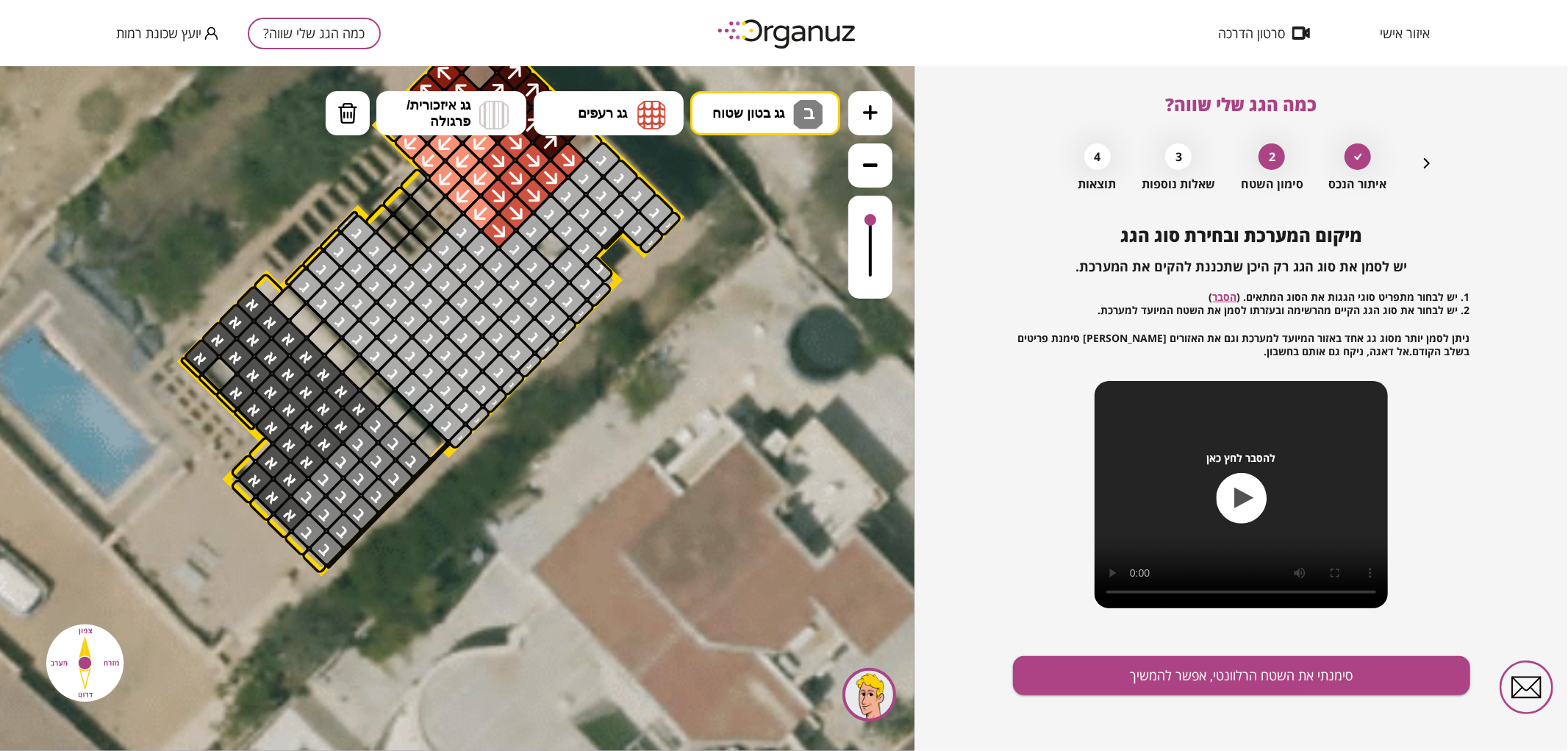
drag, startPoint x: 305, startPoint y: 496, endPoint x: 314, endPoint y: 496, distance: 9.0
click at [304, 496] on div at bounding box center [308, 495] width 38 height 38
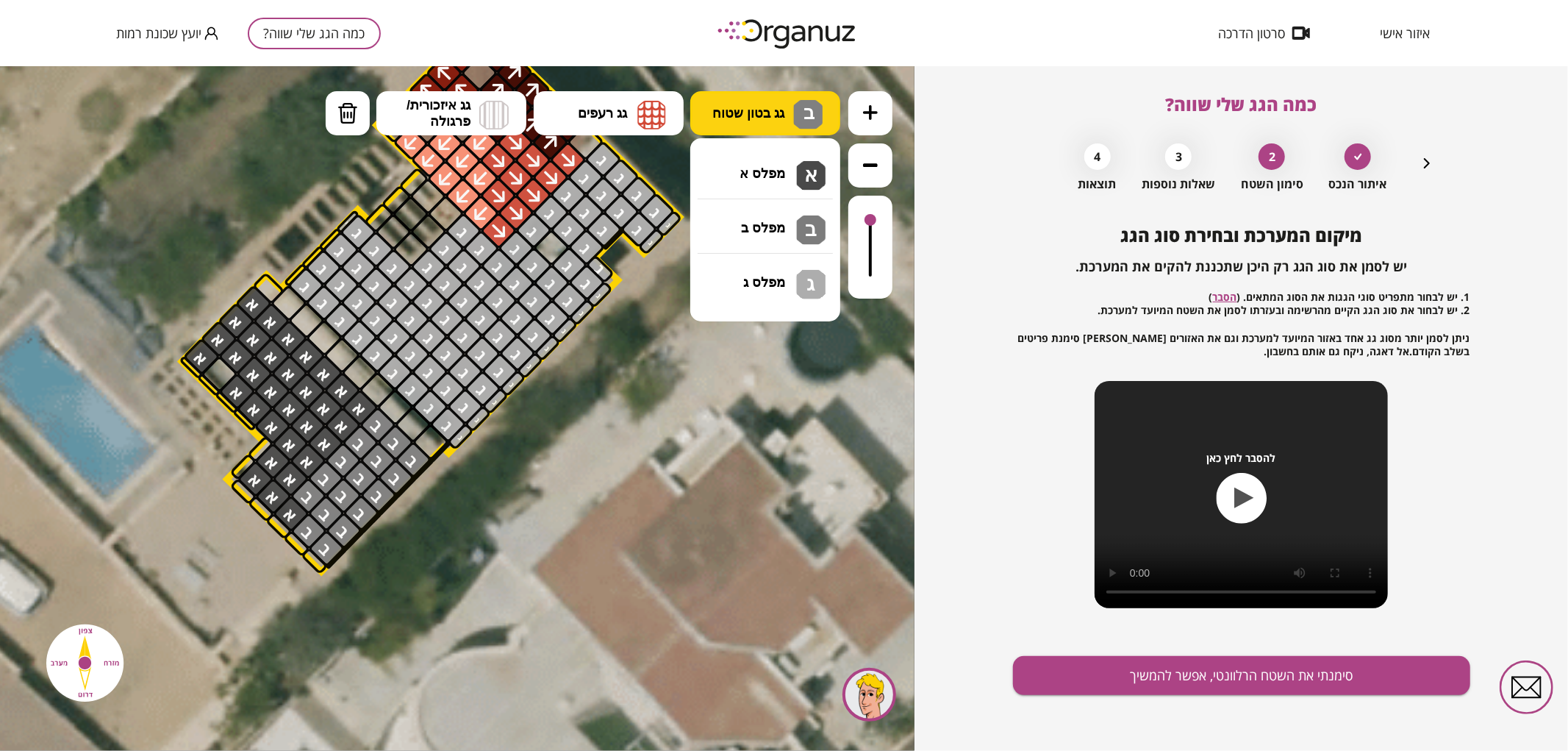
click at [707, 121] on button "גג בטון שטוח ב" at bounding box center [765, 112] width 150 height 44
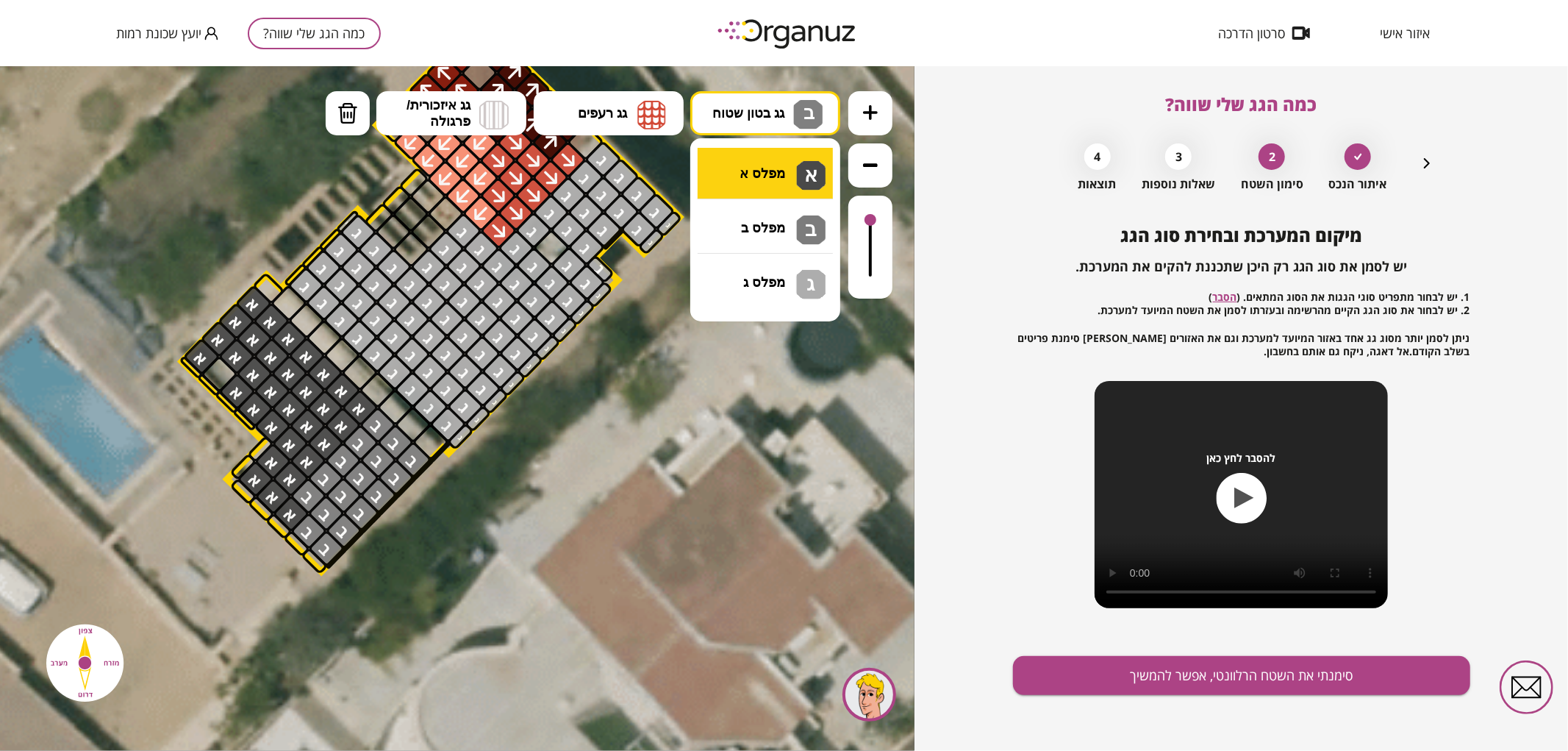
click at [733, 181] on div ".st0 { fill: #FFFFFF; } .st0 { fill: #FFFFFF; }" at bounding box center [458, 408] width 915 height 685
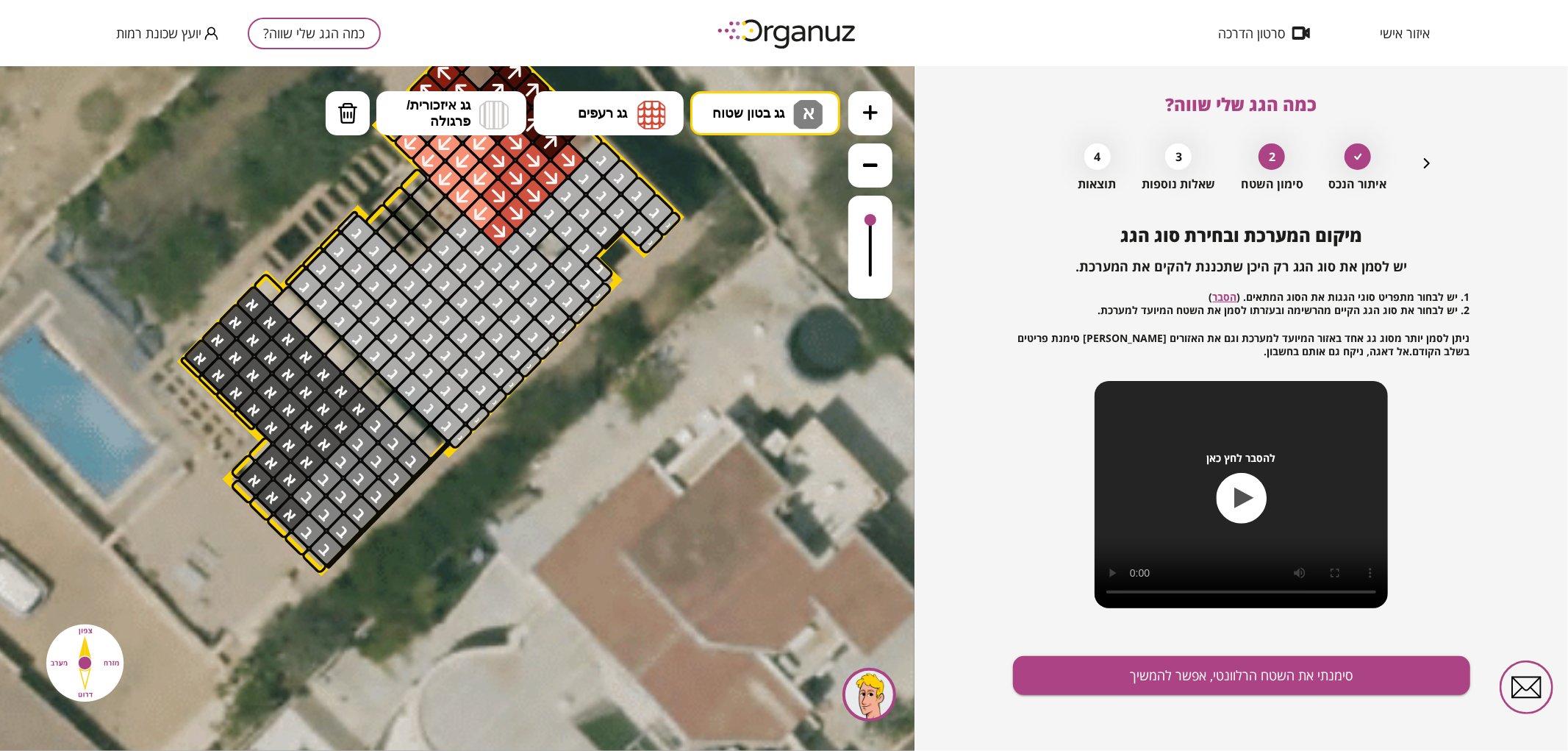
click at [221, 361] on div at bounding box center [219, 373] width 38 height 38
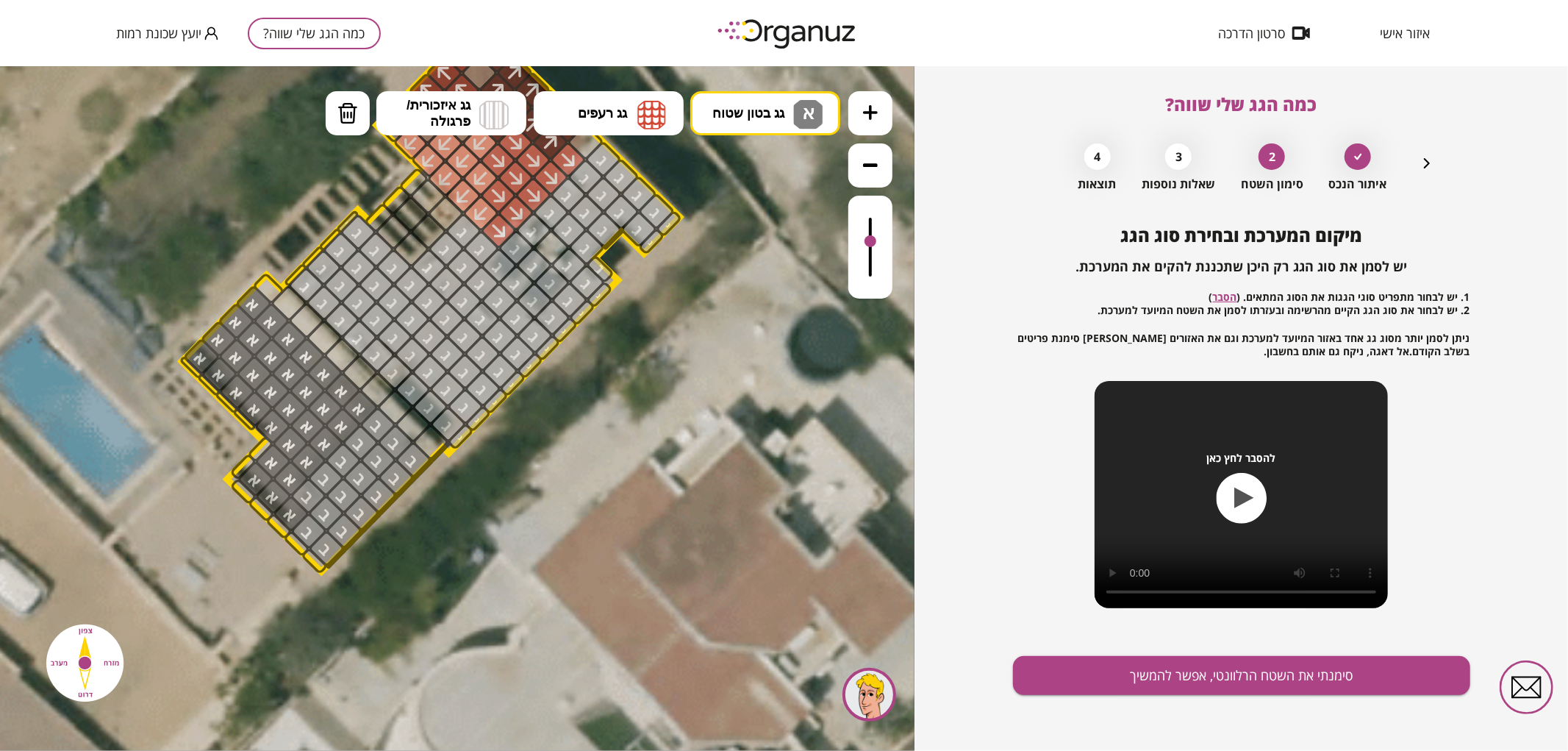
click at [863, 242] on div at bounding box center [870, 246] width 44 height 103
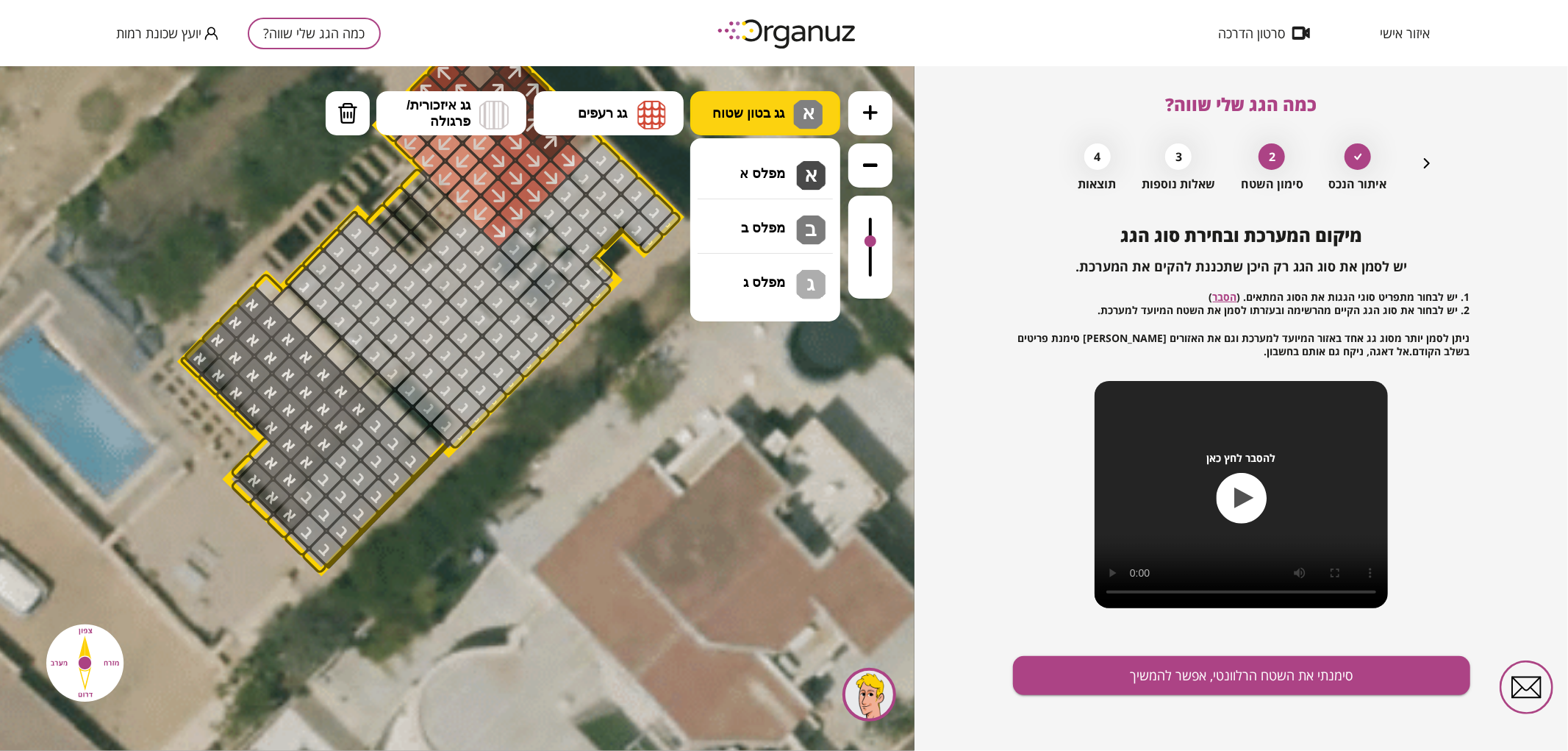
click at [738, 130] on button "גג בטון שטוח א" at bounding box center [765, 112] width 150 height 44
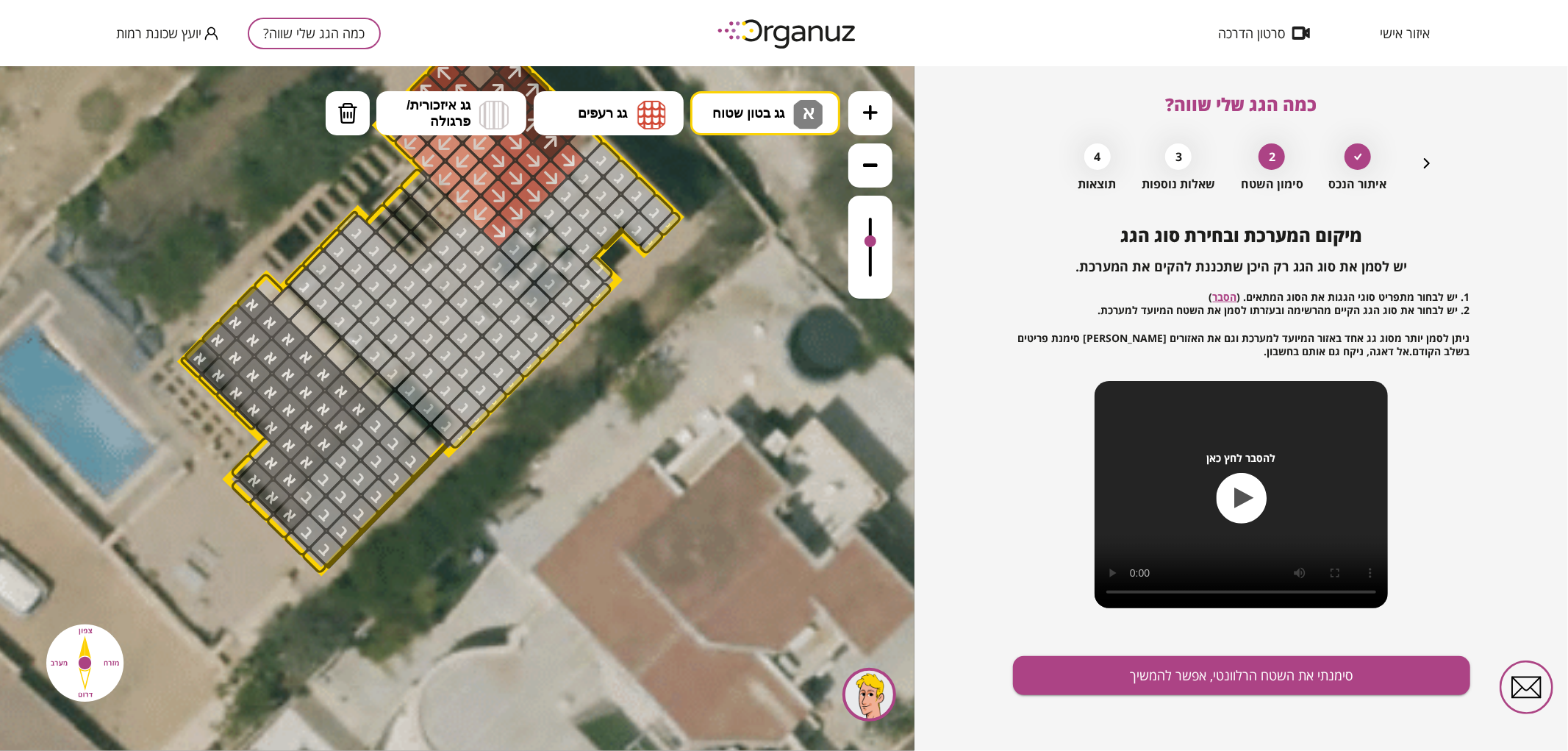
click at [752, 167] on div ".st0 { fill: #FFFFFF; } .st0 { fill: #FFFFFF; }" at bounding box center [458, 408] width 915 height 685
drag, startPoint x: 358, startPoint y: 370, endPoint x: 265, endPoint y: 289, distance: 123.3
click at [378, 392] on div at bounding box center [377, 389] width 38 height 38
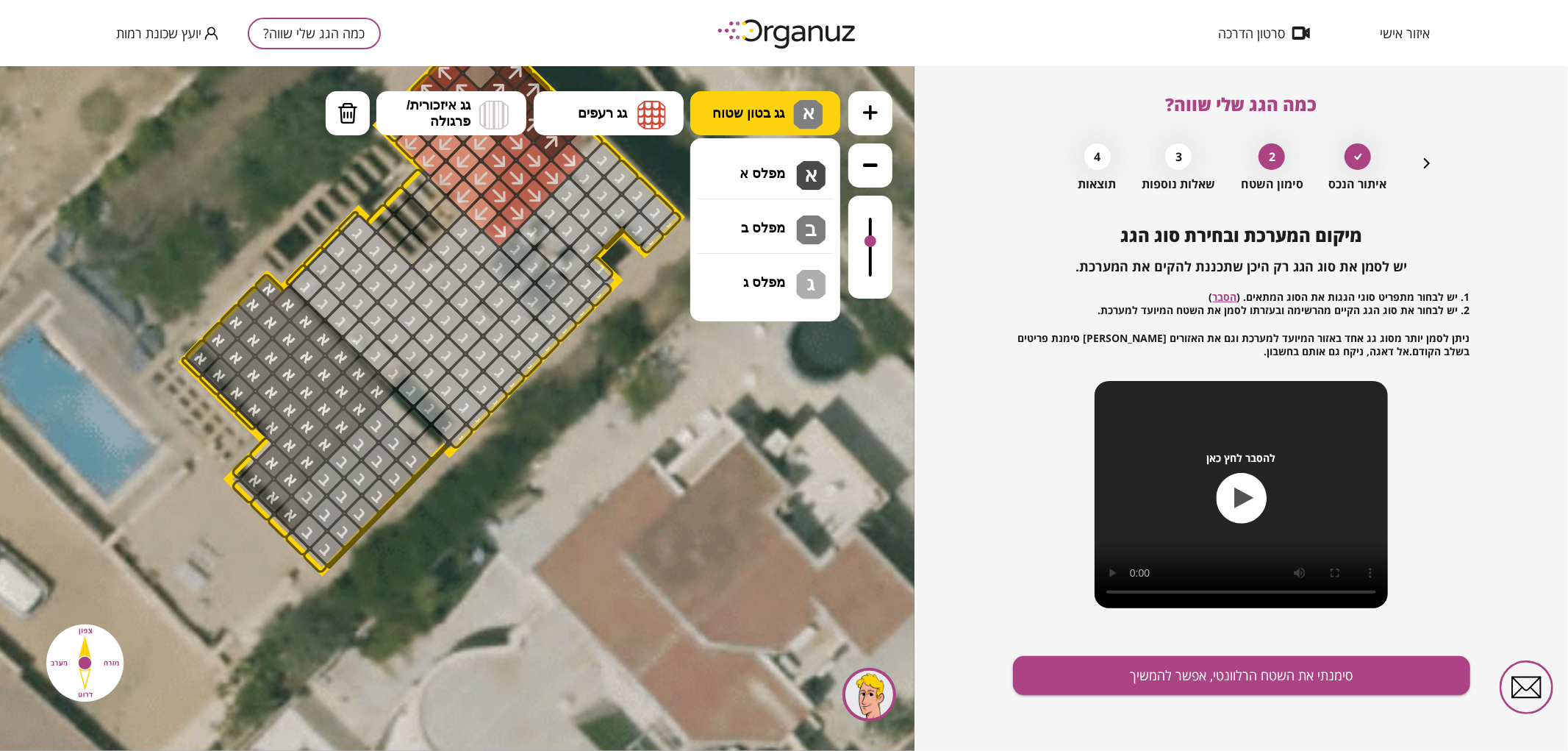
click at [762, 123] on button "גג בטון שטוח א" at bounding box center [765, 112] width 150 height 44
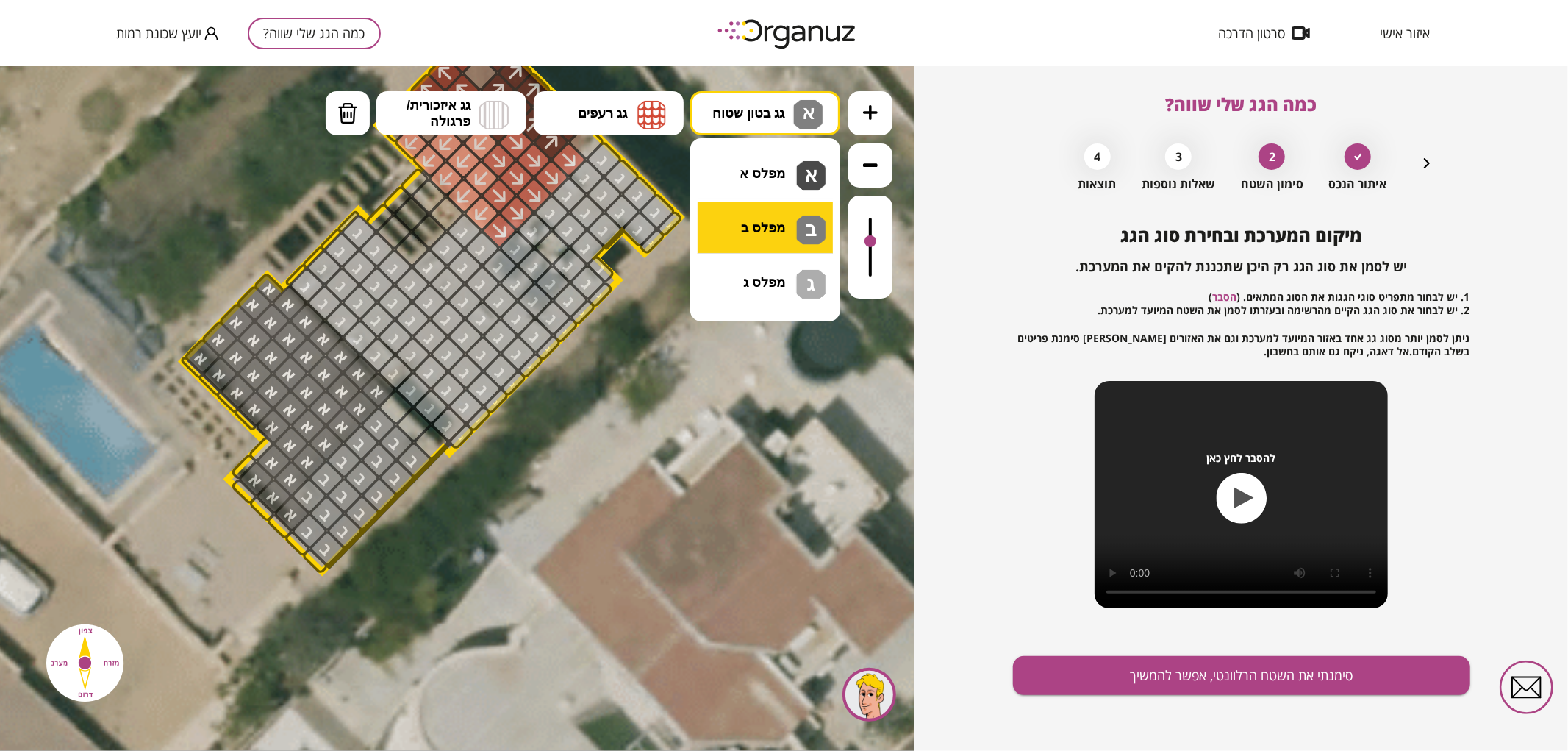
click at [725, 229] on div ".st0 { fill: #FFFFFF; } .st0 { fill: #FFFFFF; }" at bounding box center [458, 408] width 915 height 685
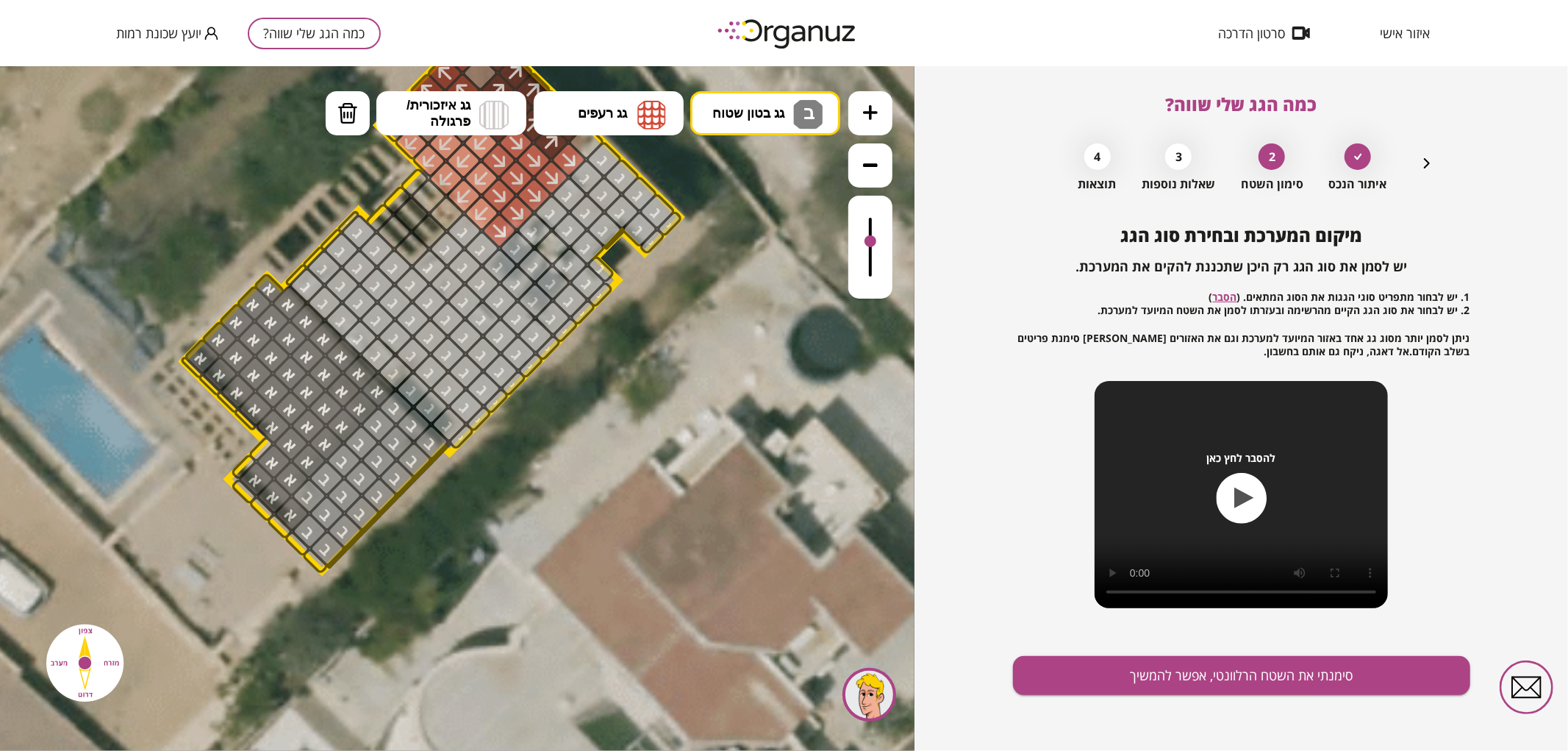
drag, startPoint x: 390, startPoint y: 409, endPoint x: 424, endPoint y: 439, distance: 45.3
drag, startPoint x: 292, startPoint y: 540, endPoint x: 317, endPoint y: 568, distance: 37.5
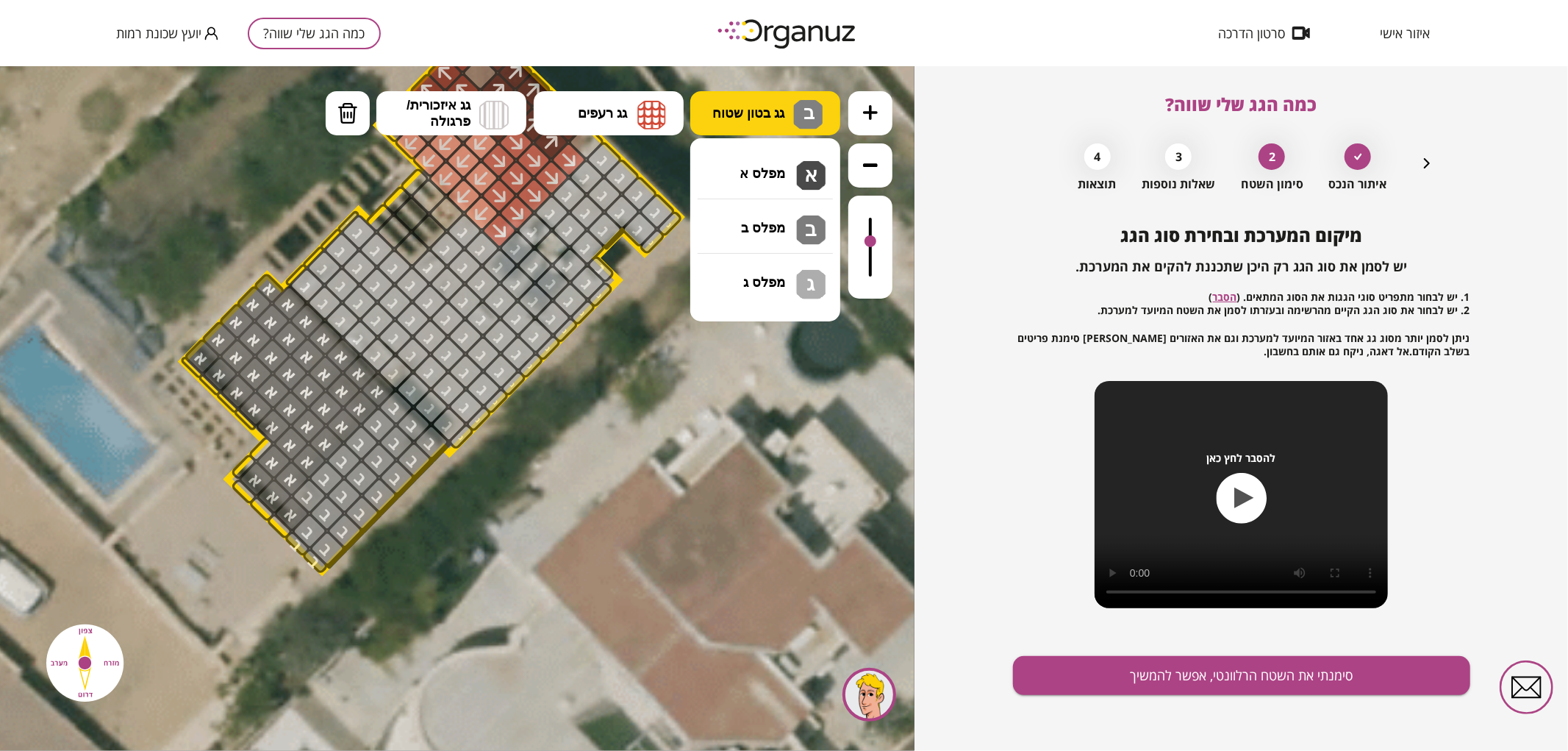
click at [745, 113] on span "גג בטון שטוח" at bounding box center [748, 112] width 72 height 16
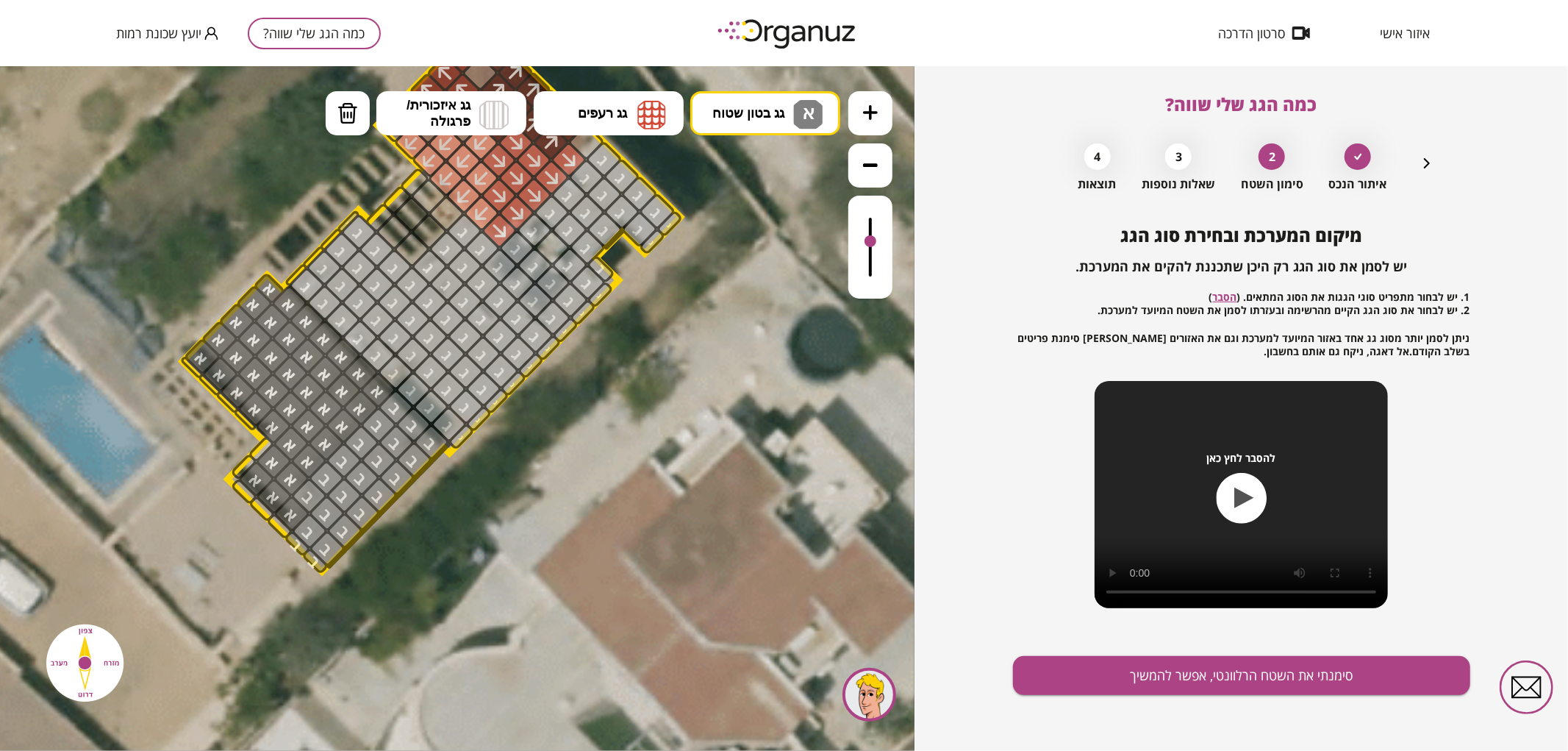
drag, startPoint x: 744, startPoint y: 162, endPoint x: 336, endPoint y: 460, distance: 505.2
click at [744, 163] on div ".st0 { fill: #FFFFFF; } .st0 { fill: #FFFFFF; }" at bounding box center [458, 408] width 915 height 685
drag, startPoint x: 263, startPoint y: 448, endPoint x: 265, endPoint y: 501, distance: 53.0
drag, startPoint x: 248, startPoint y: 423, endPoint x: 264, endPoint y: 402, distance: 26.4
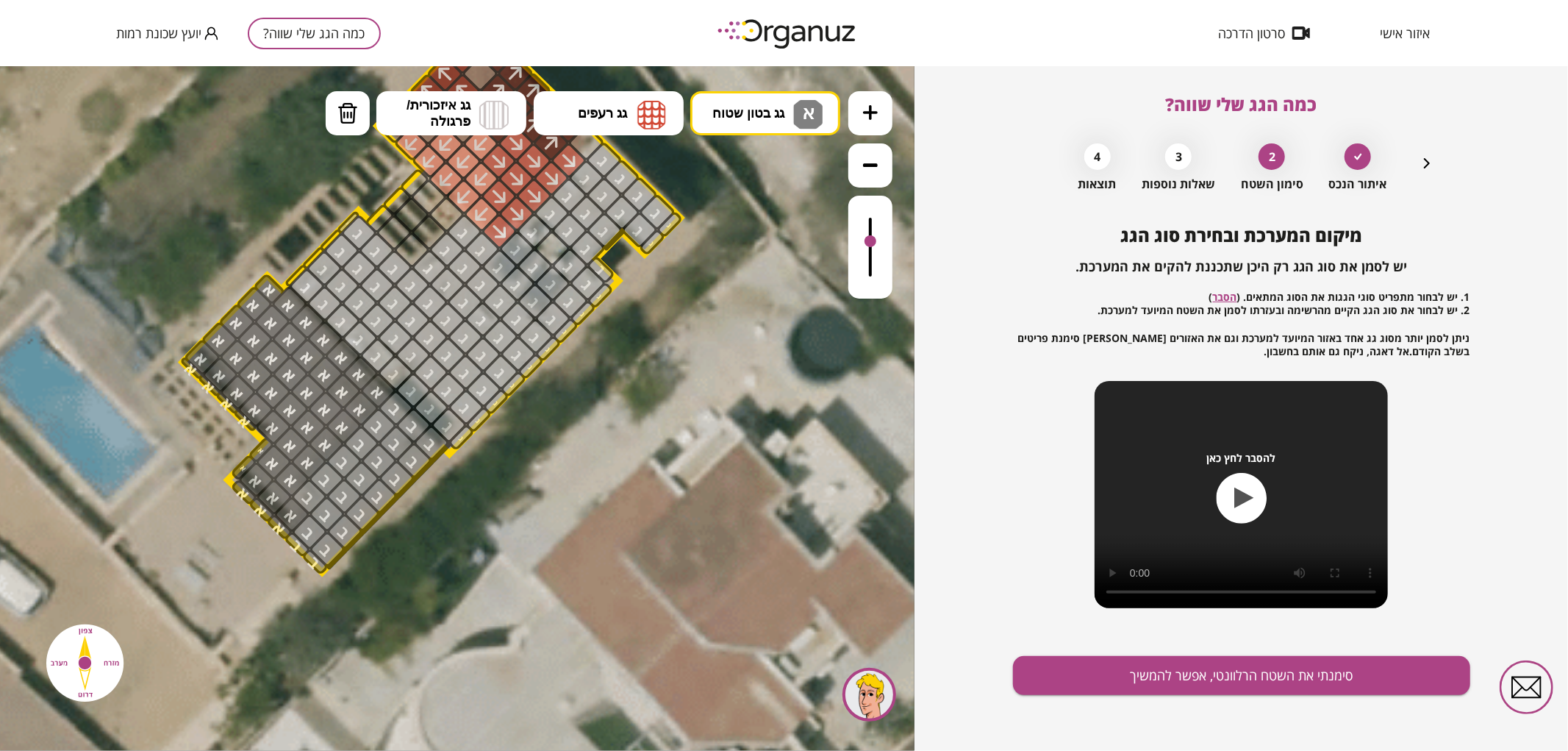
click at [1223, 684] on button "סימנתי את השטח הרלוונטי, אפשר להמשיך" at bounding box center [1242, 675] width 458 height 39
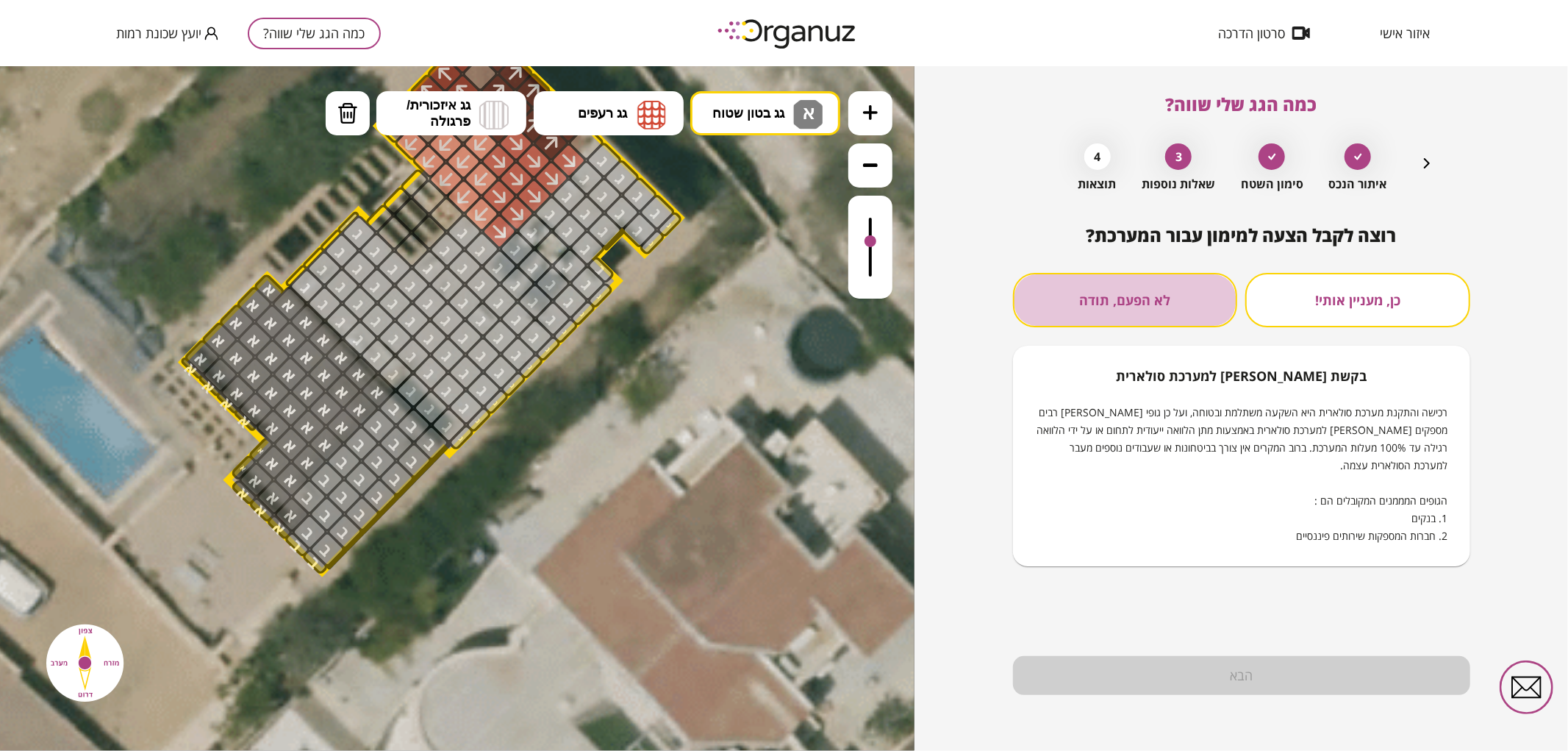
click at [1170, 314] on button "לא הפעם, תודה" at bounding box center [1126, 300] width 225 height 55
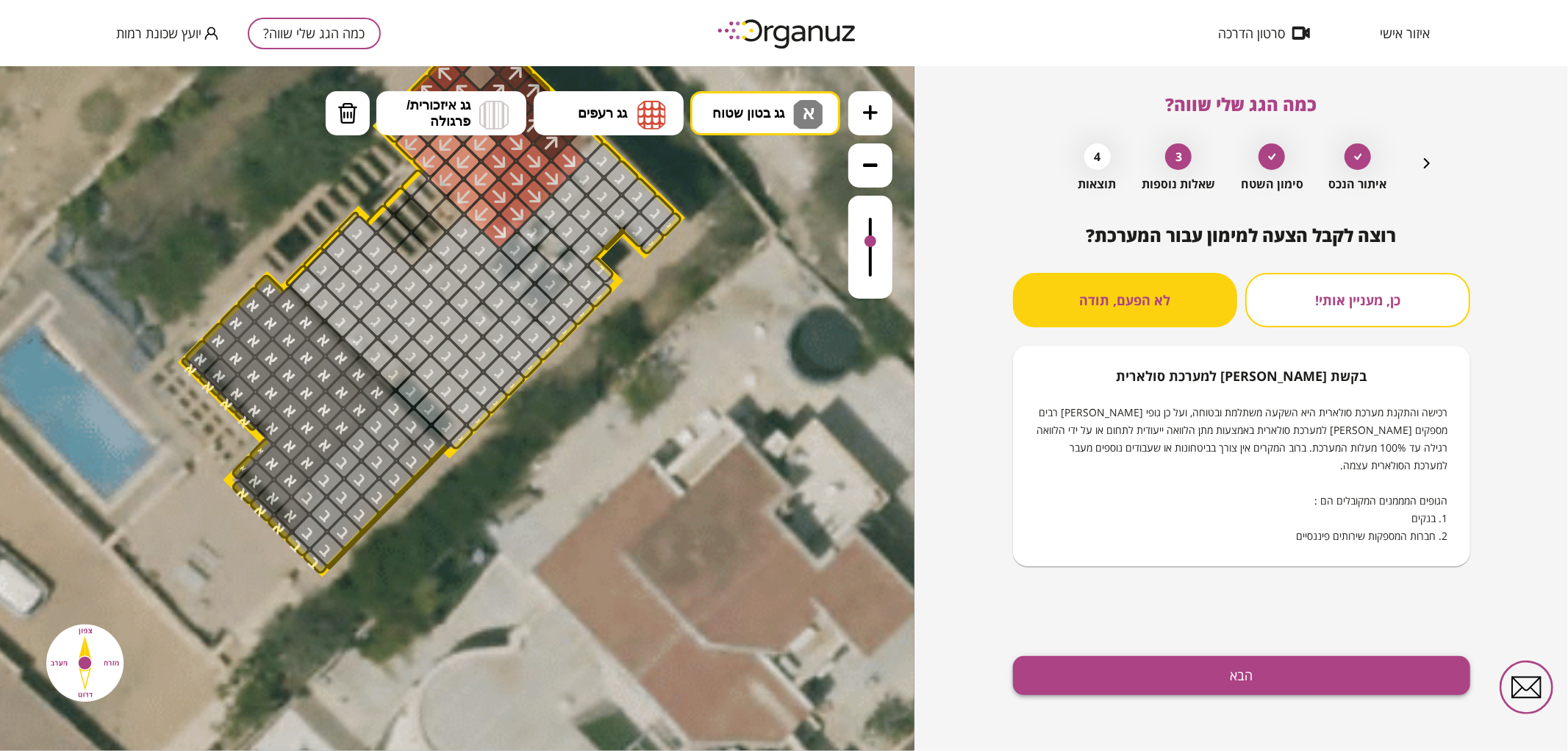
click at [1214, 683] on button "הבא" at bounding box center [1242, 675] width 458 height 39
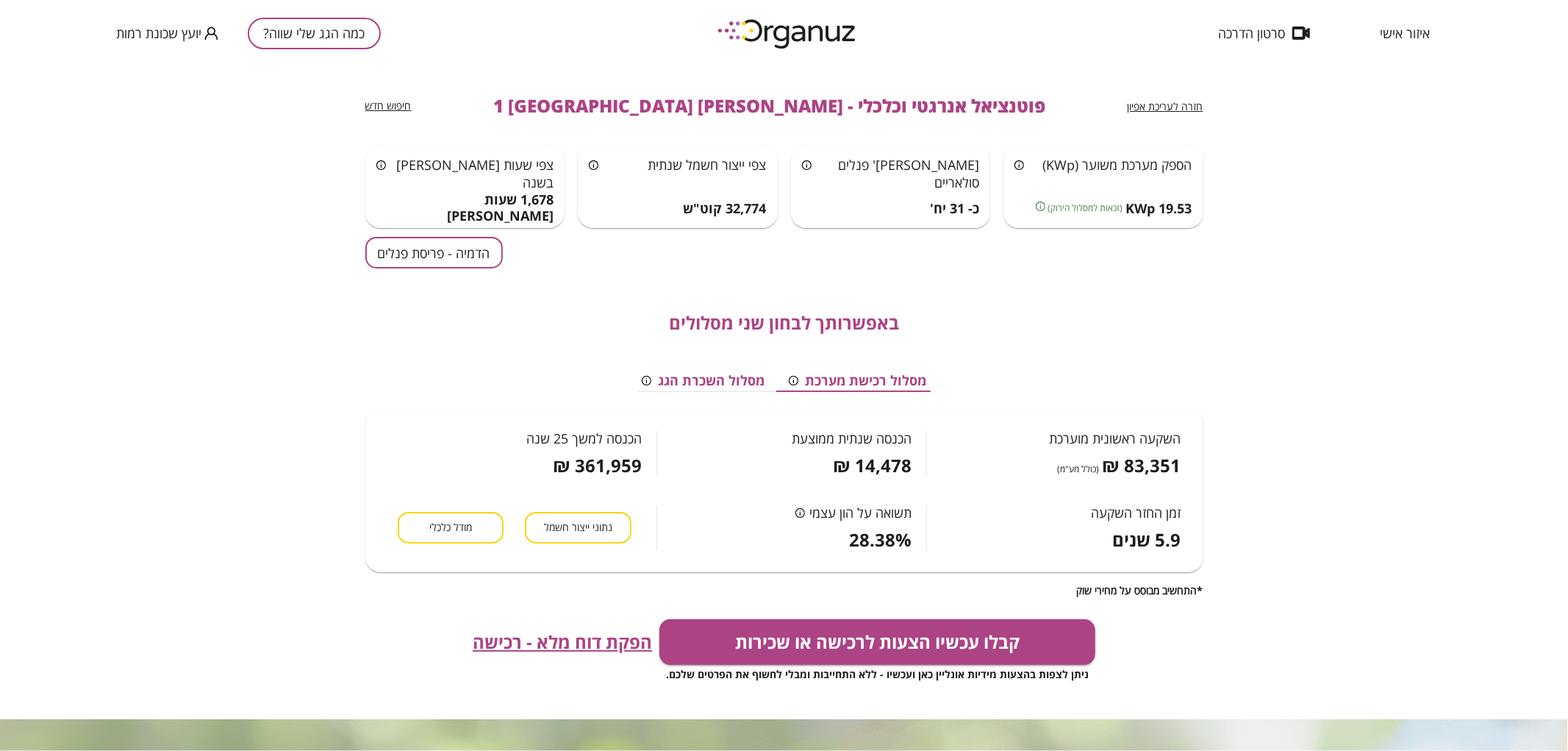
click at [424, 258] on button "הדמיה - פריסת פנלים" at bounding box center [434, 253] width 138 height 32
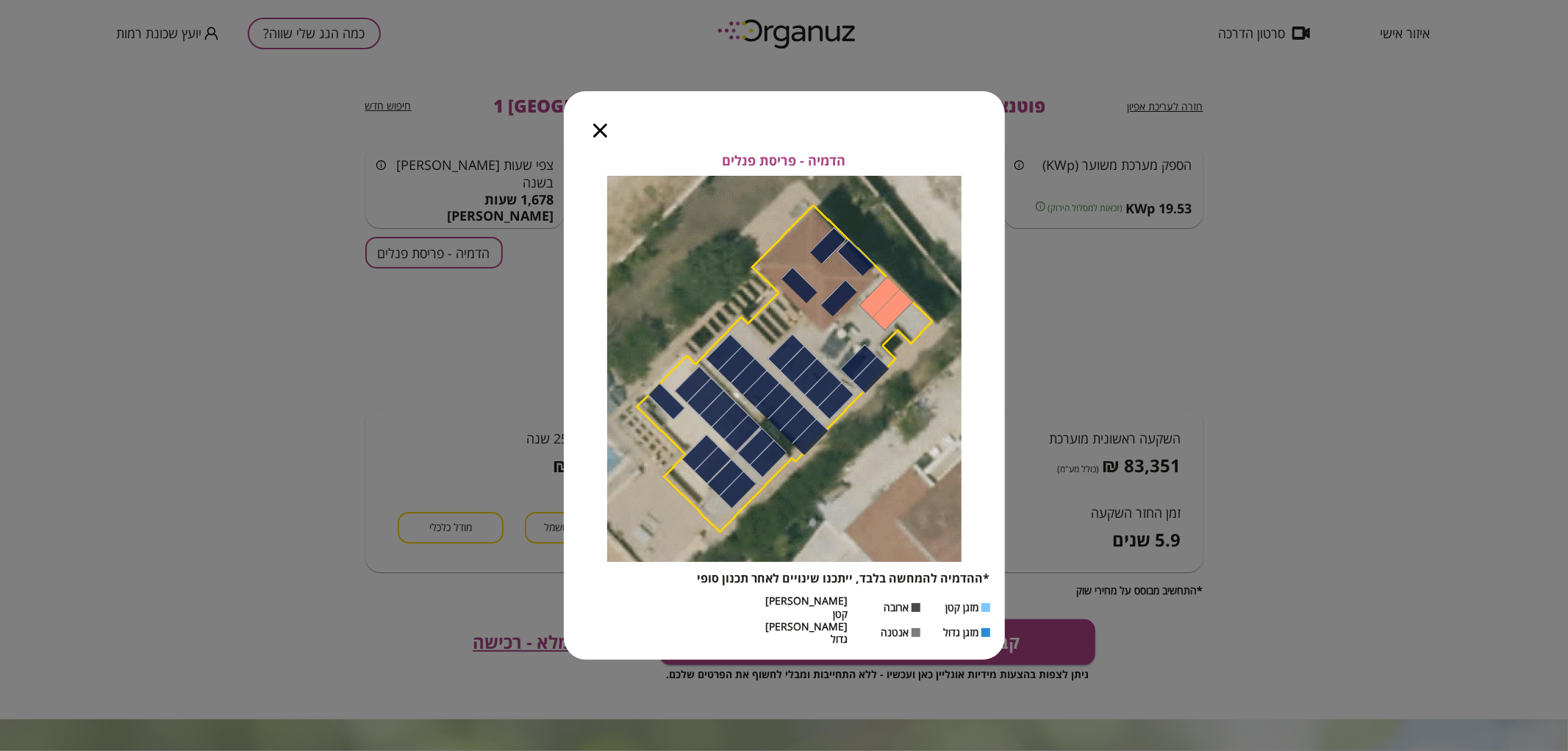
click at [601, 138] on icon "button" at bounding box center [600, 130] width 14 height 14
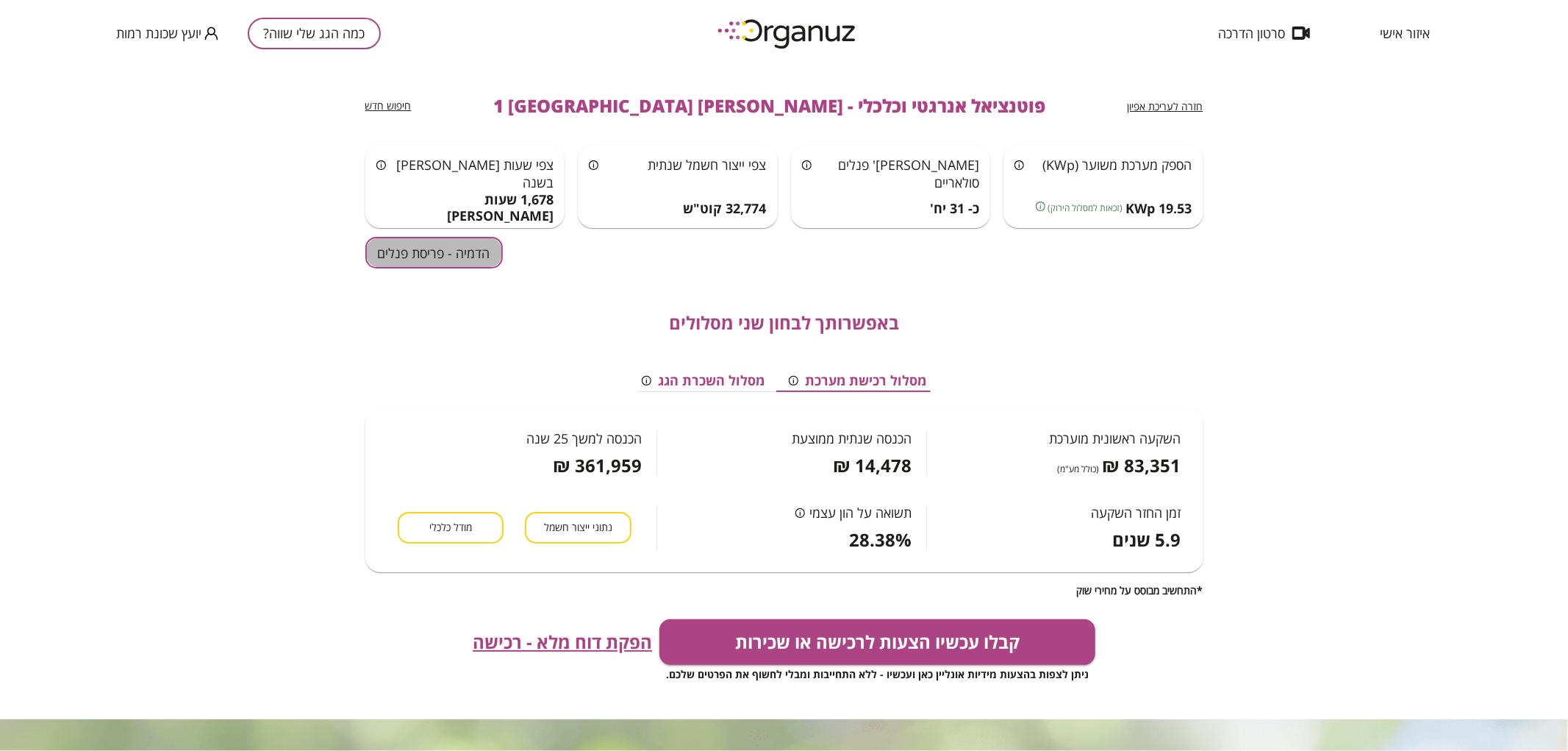
click at [489, 261] on button "הדמיה - פריסת פנלים" at bounding box center [434, 253] width 138 height 32
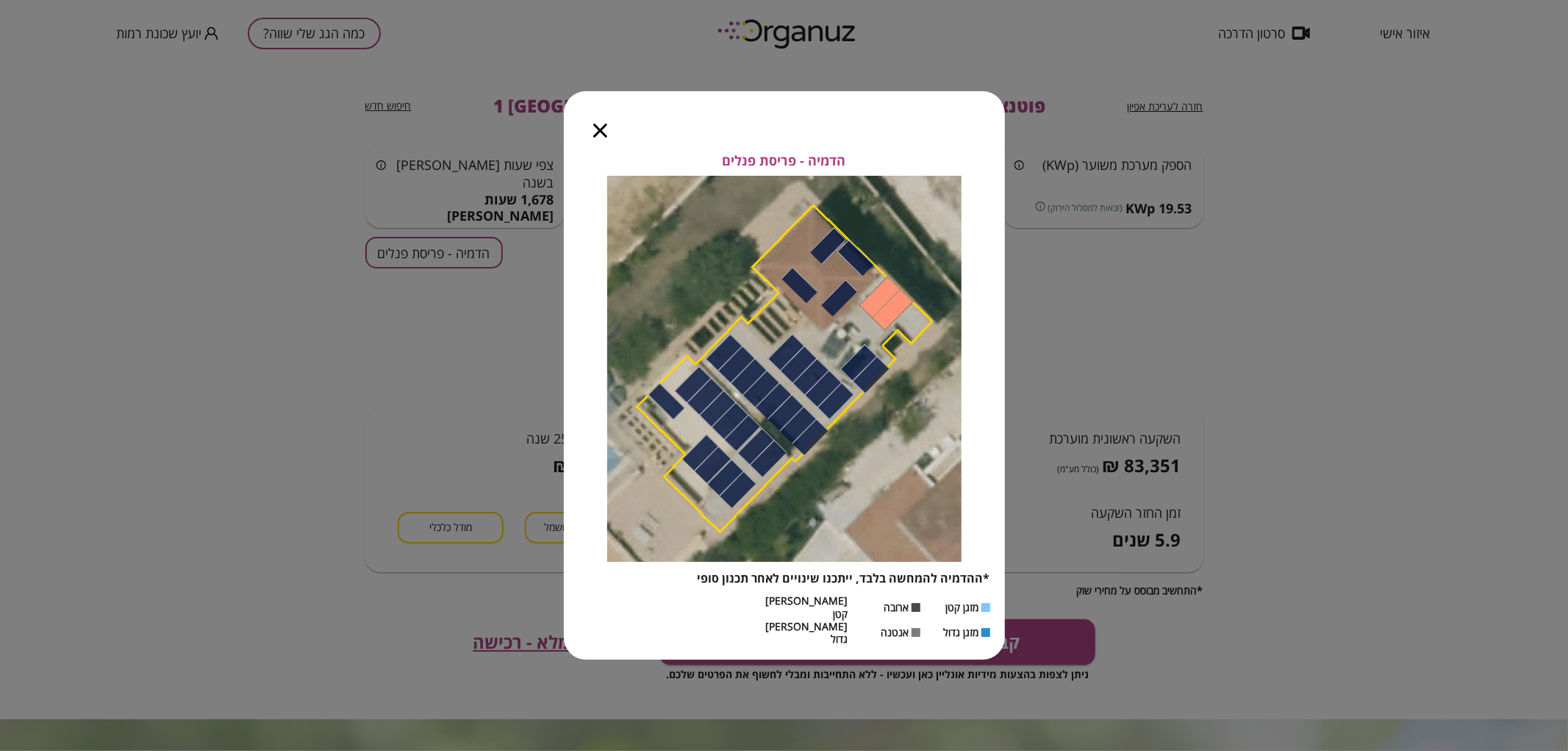
click at [603, 138] on icon "button" at bounding box center [600, 130] width 14 height 14
